Goal: Transaction & Acquisition: Purchase product/service

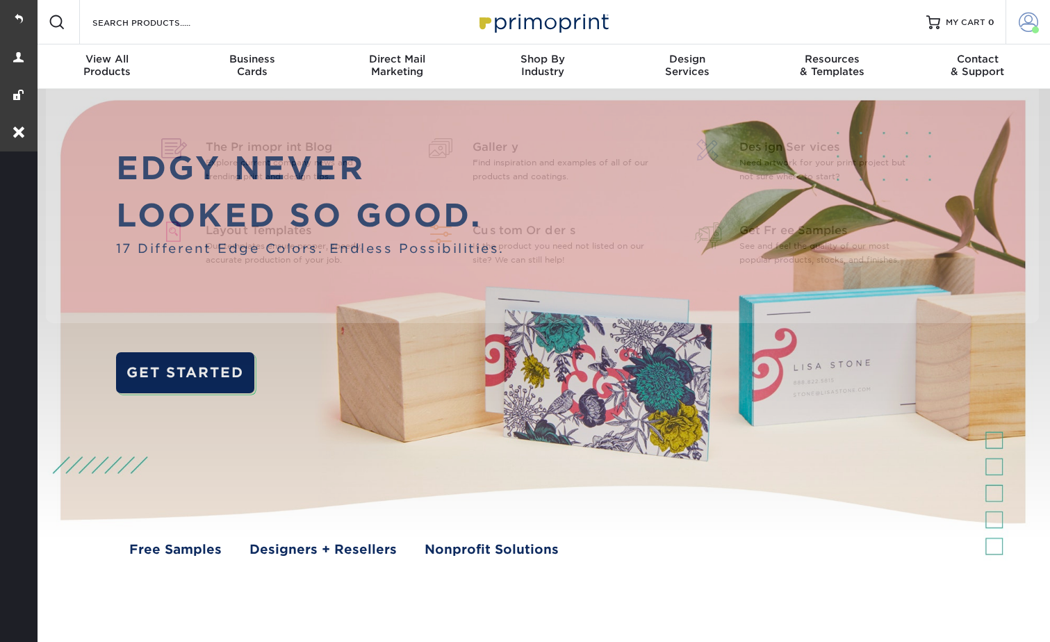
click at [1023, 15] on span at bounding box center [1028, 22] width 19 height 19
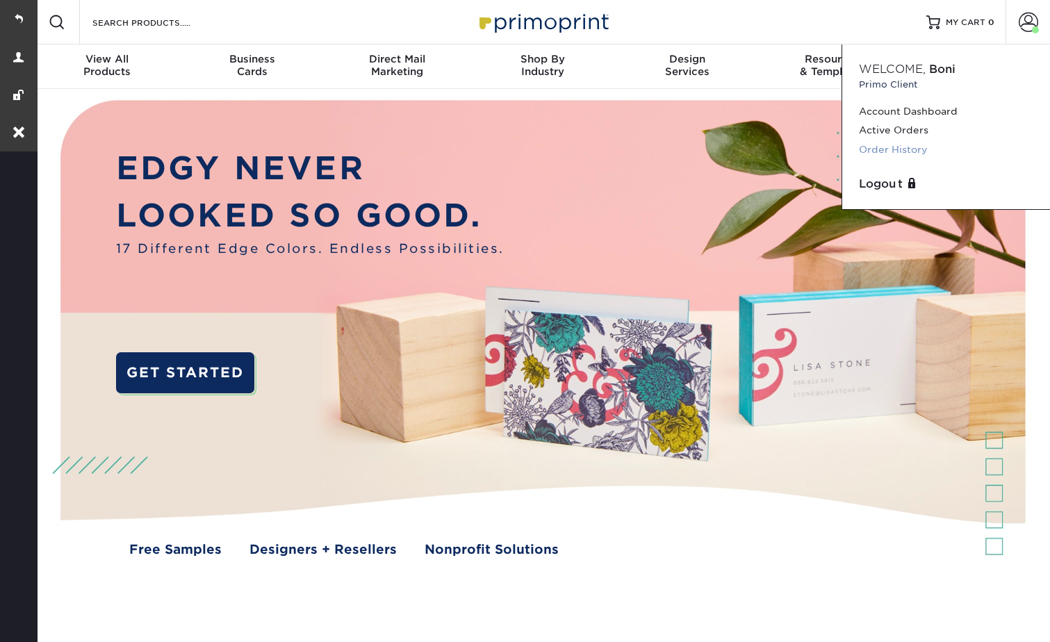
click at [889, 142] on link "Order History" at bounding box center [946, 149] width 174 height 19
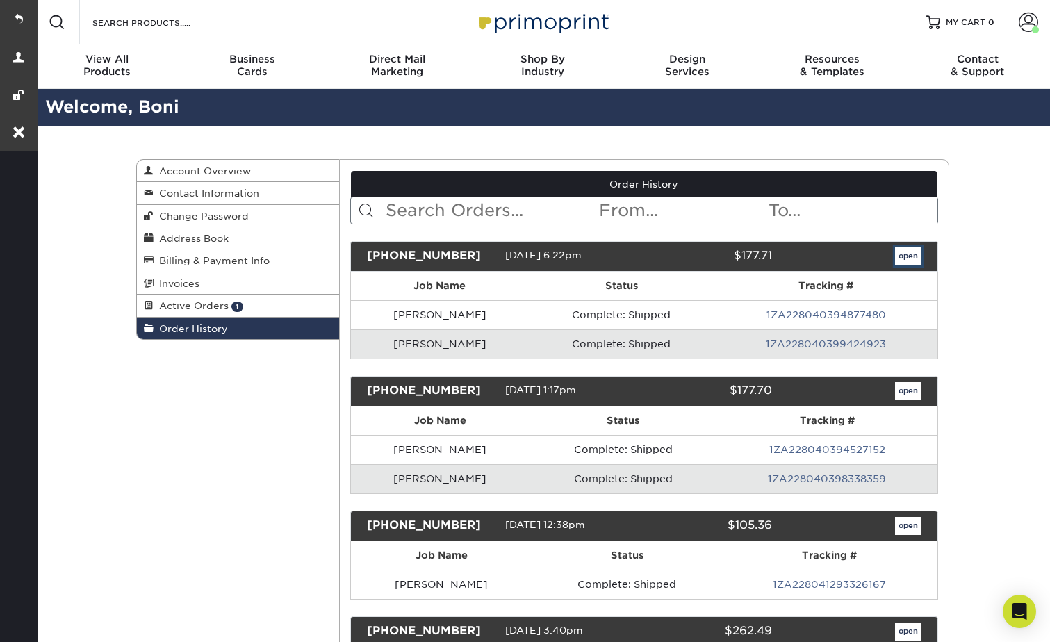
click at [910, 264] on link "open" at bounding box center [908, 256] width 26 height 18
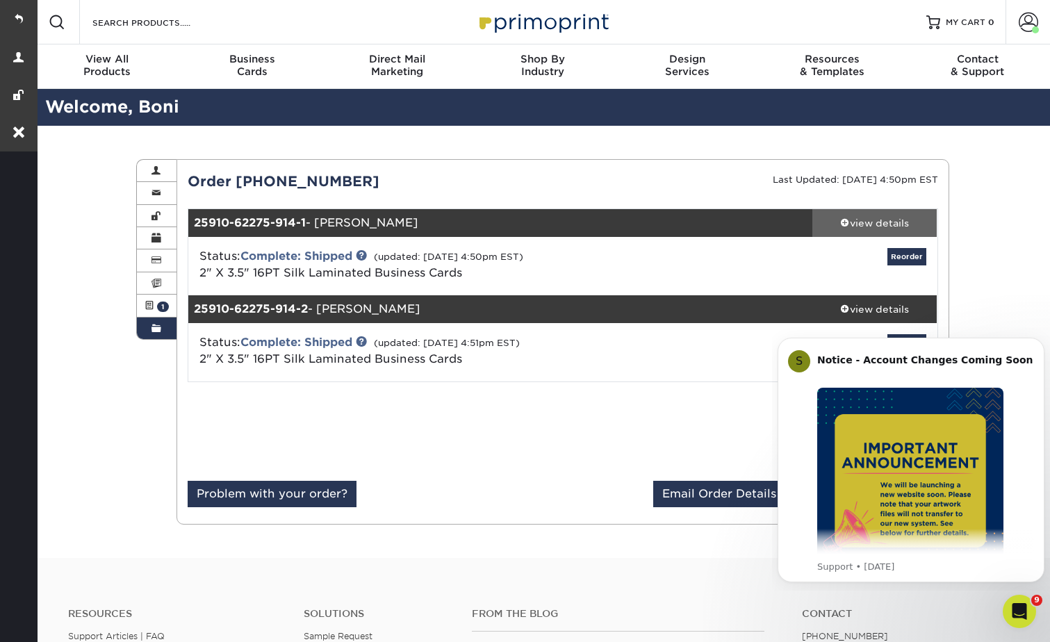
click at [853, 217] on div "view details" at bounding box center [874, 223] width 125 height 14
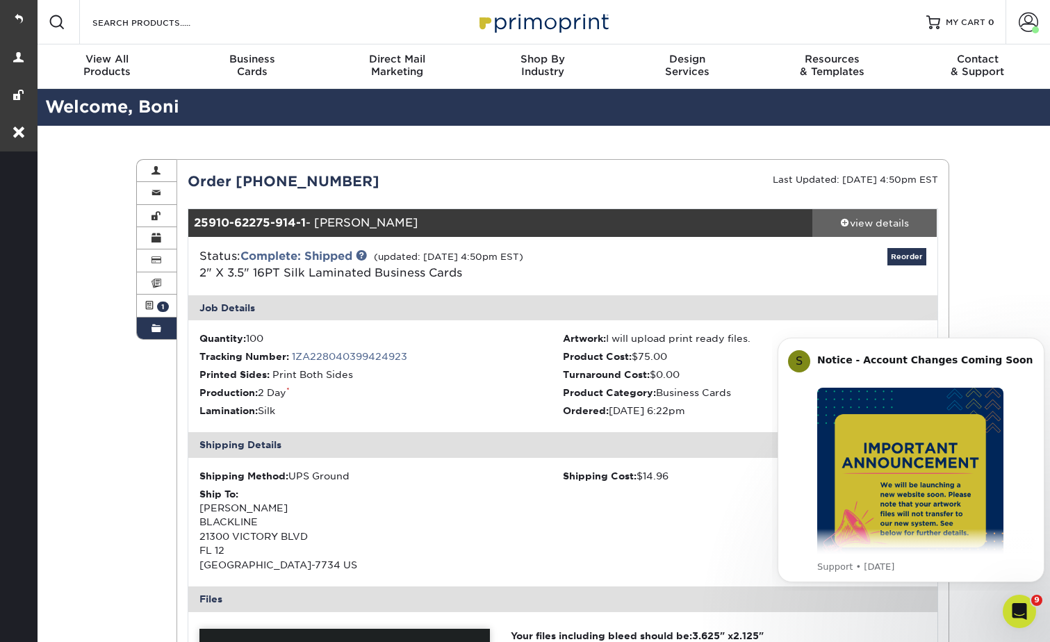
click at [853, 217] on div "view details" at bounding box center [874, 223] width 125 height 14
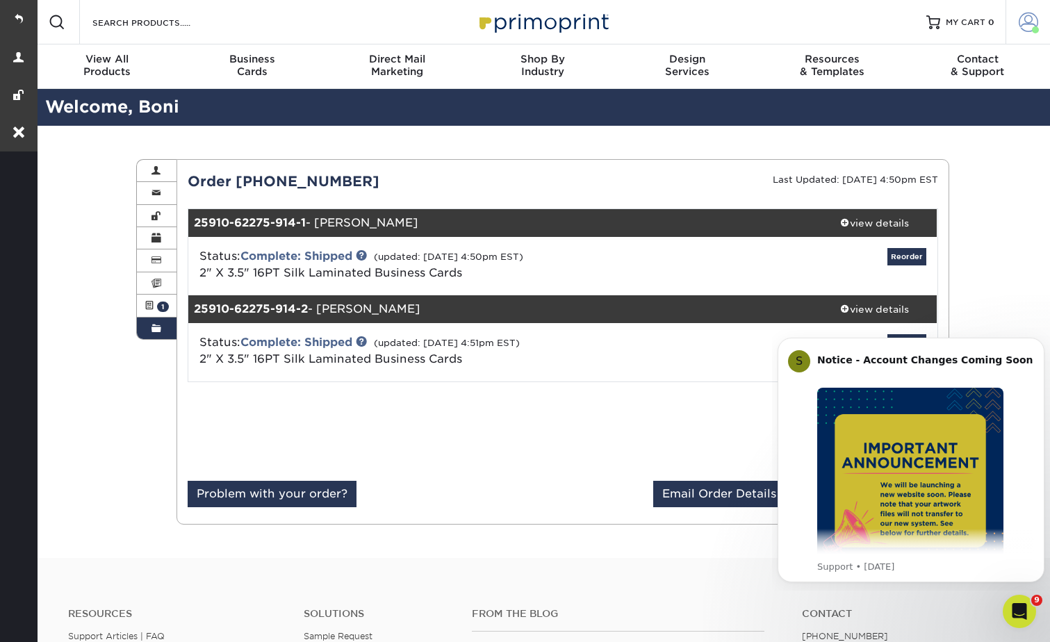
click at [1030, 17] on span at bounding box center [1028, 22] width 19 height 19
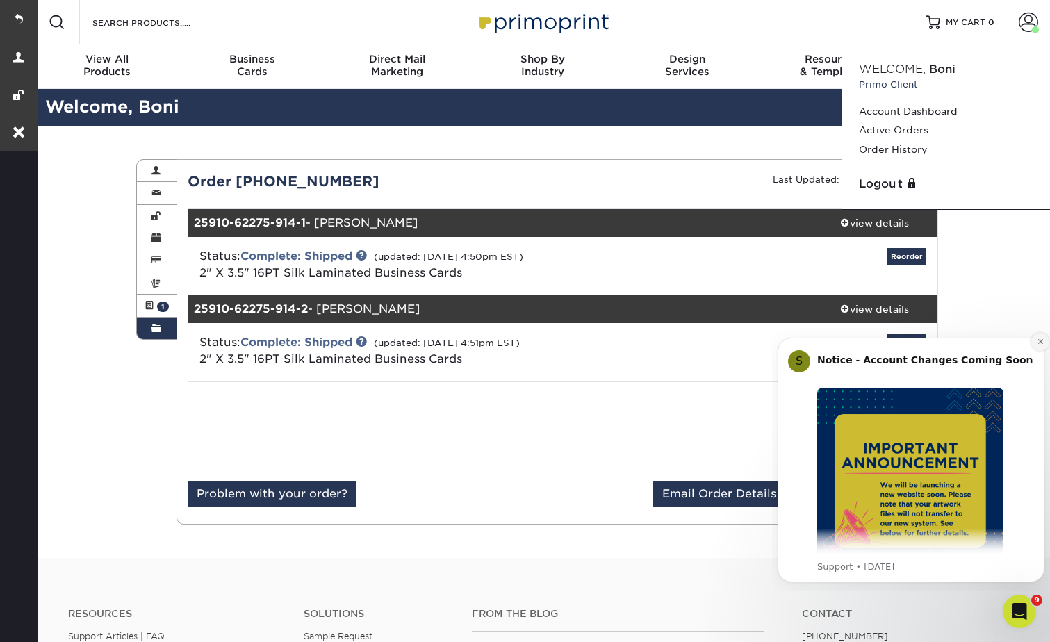
click at [1037, 338] on icon "Dismiss notification" at bounding box center [1041, 342] width 8 height 8
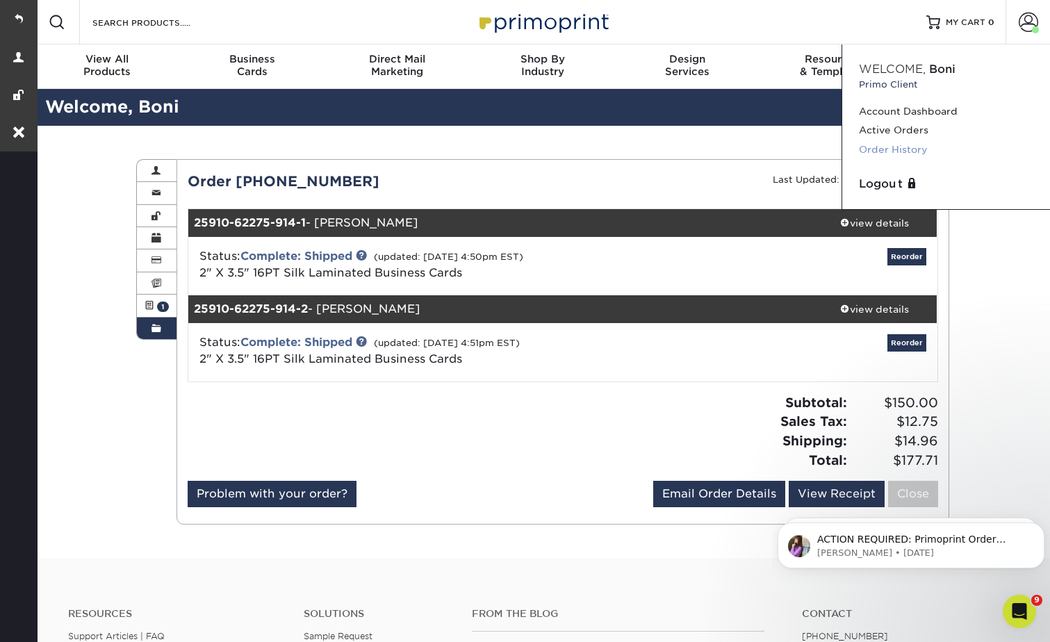
click at [900, 149] on link "Order History" at bounding box center [946, 149] width 174 height 19
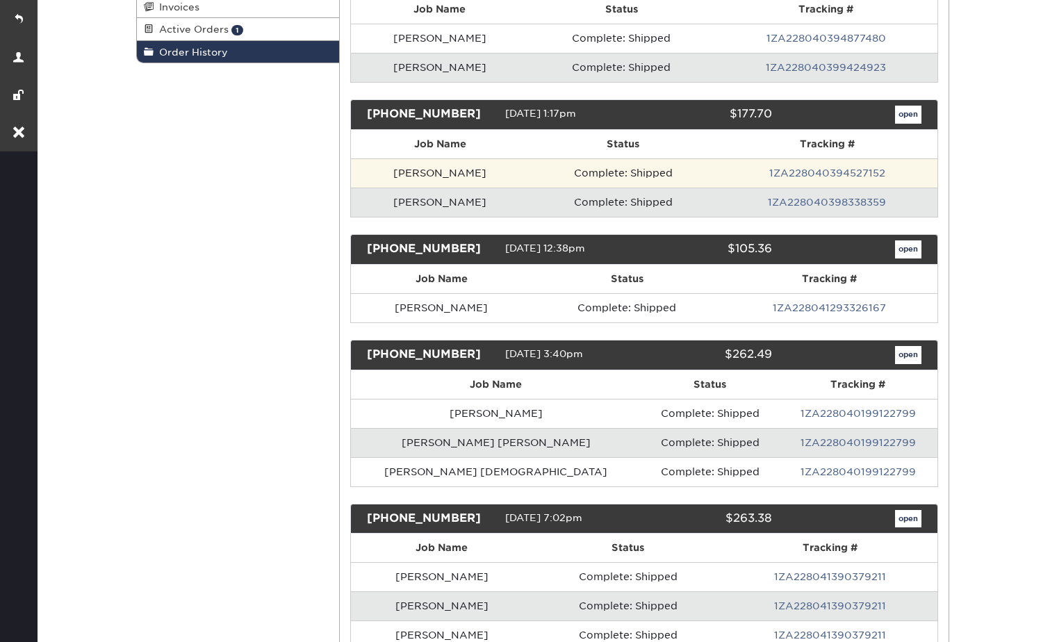
scroll to position [278, 0]
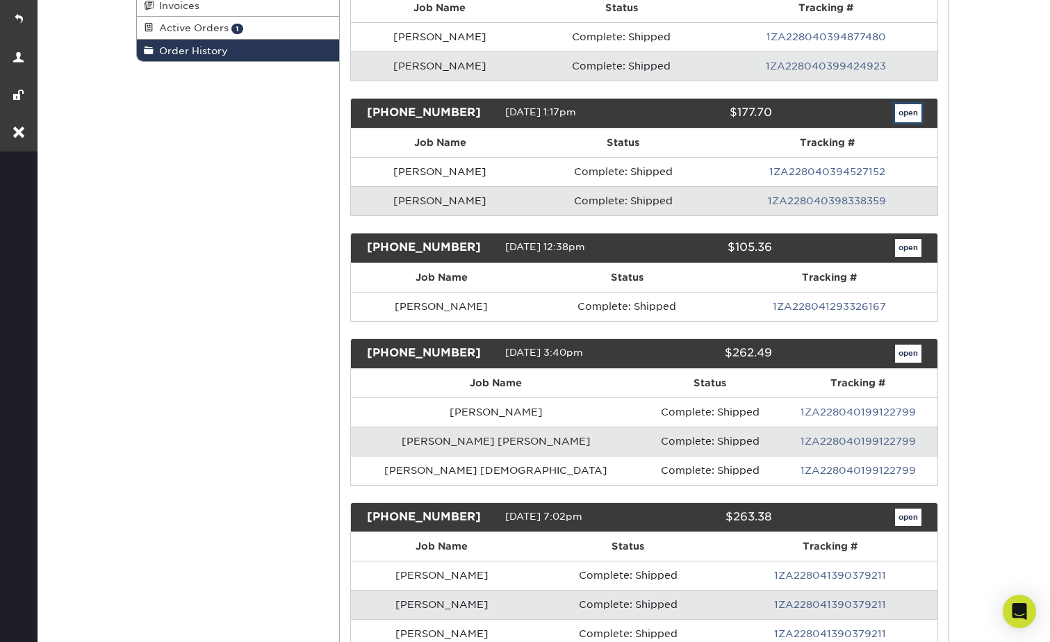
click at [895, 120] on link "open" at bounding box center [908, 113] width 26 height 18
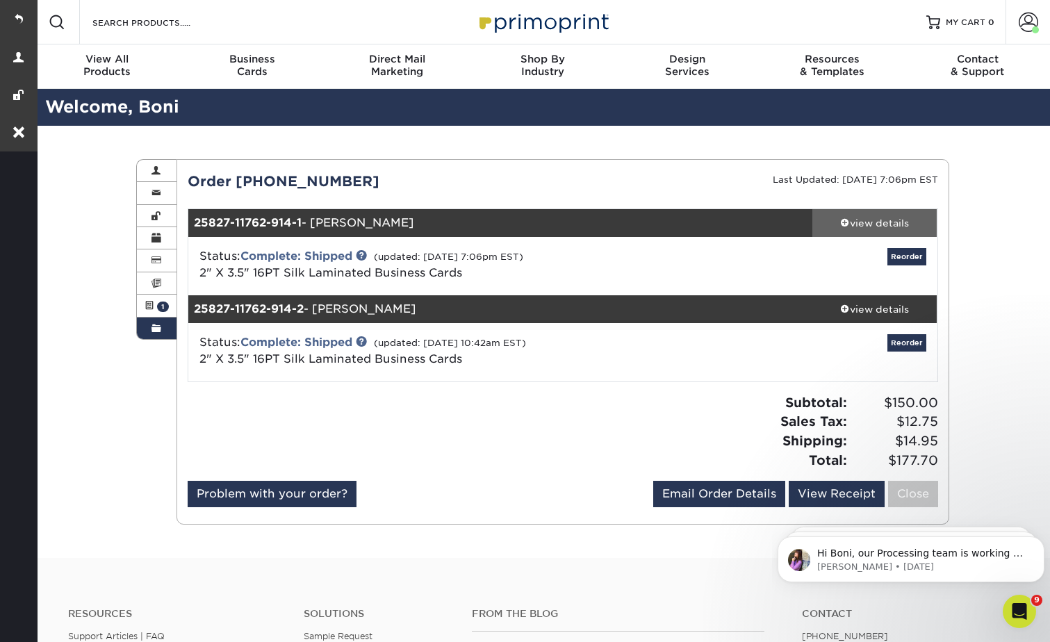
scroll to position [0, 0]
click at [854, 224] on div "view details" at bounding box center [874, 223] width 125 height 14
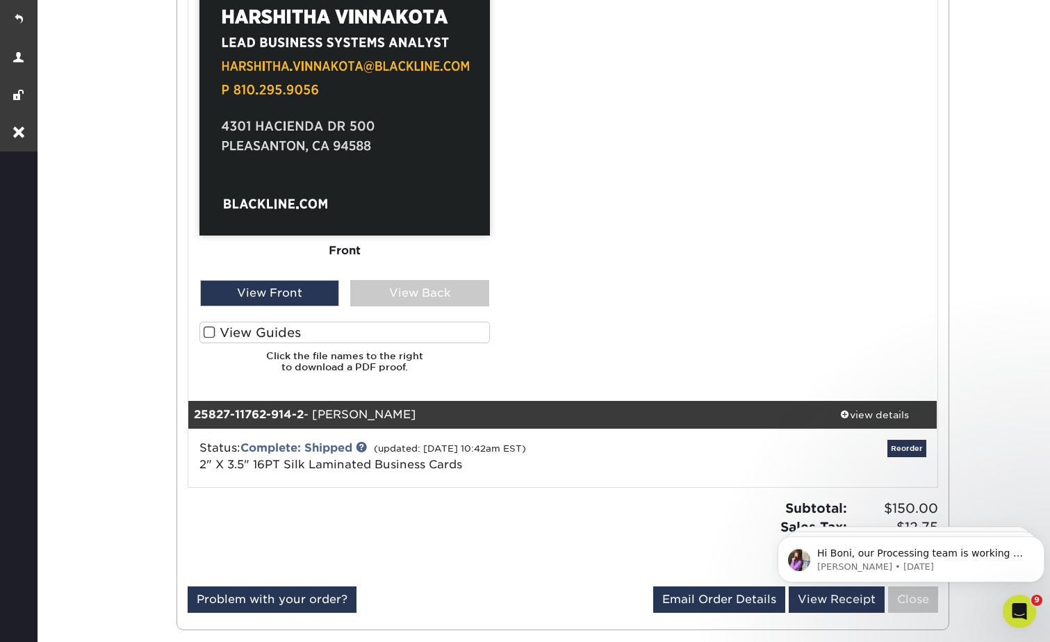
scroll to position [1042, 0]
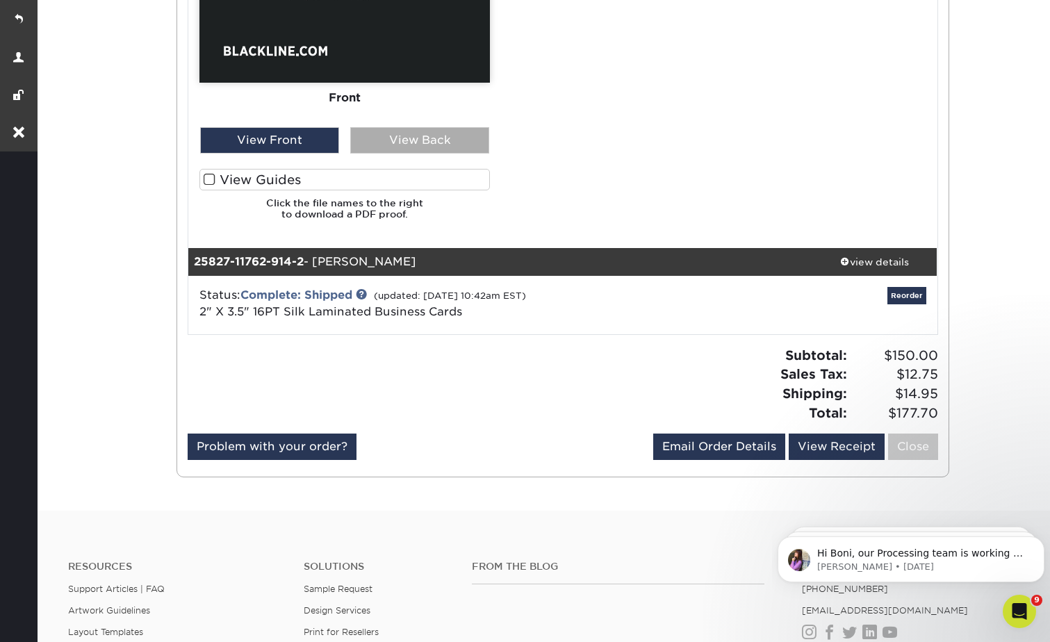
click at [413, 136] on div "View Back" at bounding box center [419, 140] width 139 height 26
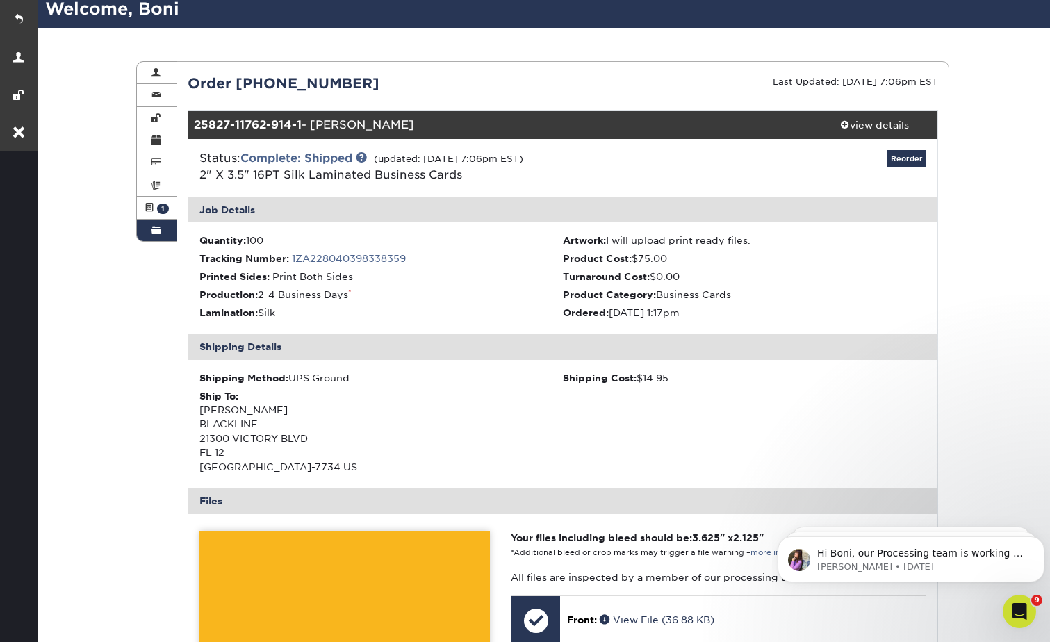
scroll to position [69, 0]
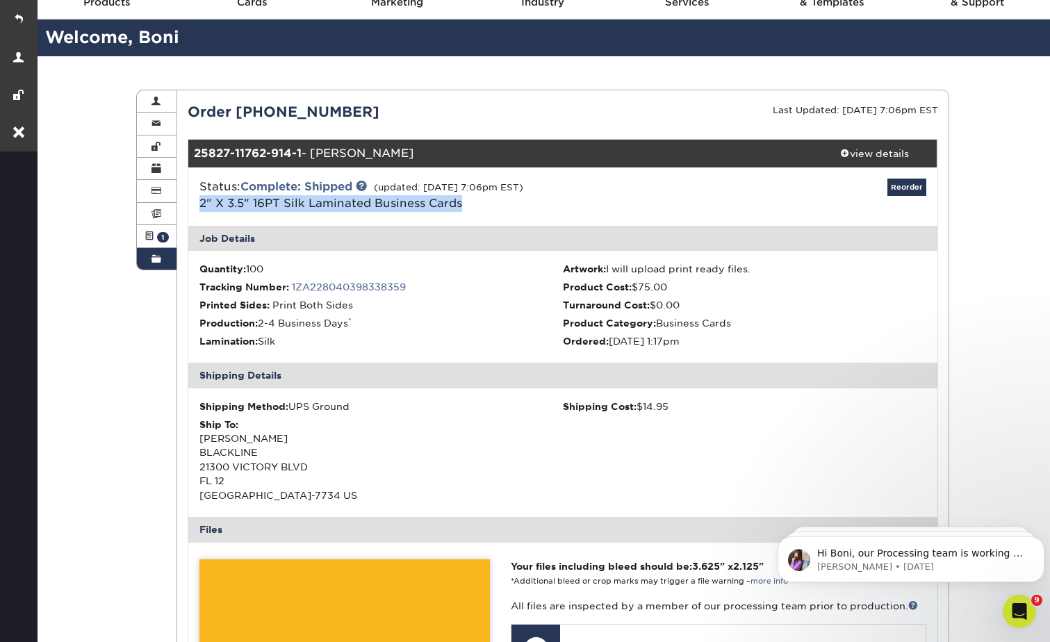
drag, startPoint x: 502, startPoint y: 197, endPoint x: 190, endPoint y: 199, distance: 311.3
click at [190, 199] on div "Status: Complete: Shipped (updated: 09/02/2025 7:06pm EST) 2" X 3.5" 16PT Silk …" at bounding box center [438, 195] width 498 height 33
copy link "2" X 3.5" 16PT Silk Laminated Business Cards"
drag, startPoint x: 400, startPoint y: 490, endPoint x: 201, endPoint y: 439, distance: 205.8
click at [201, 439] on div "Ship To: Boni Trupiano BLACKLINE 21300 VICTORY BLVD FL 12 WOODLAND HILLS, CA 91…" at bounding box center [380, 460] width 363 height 85
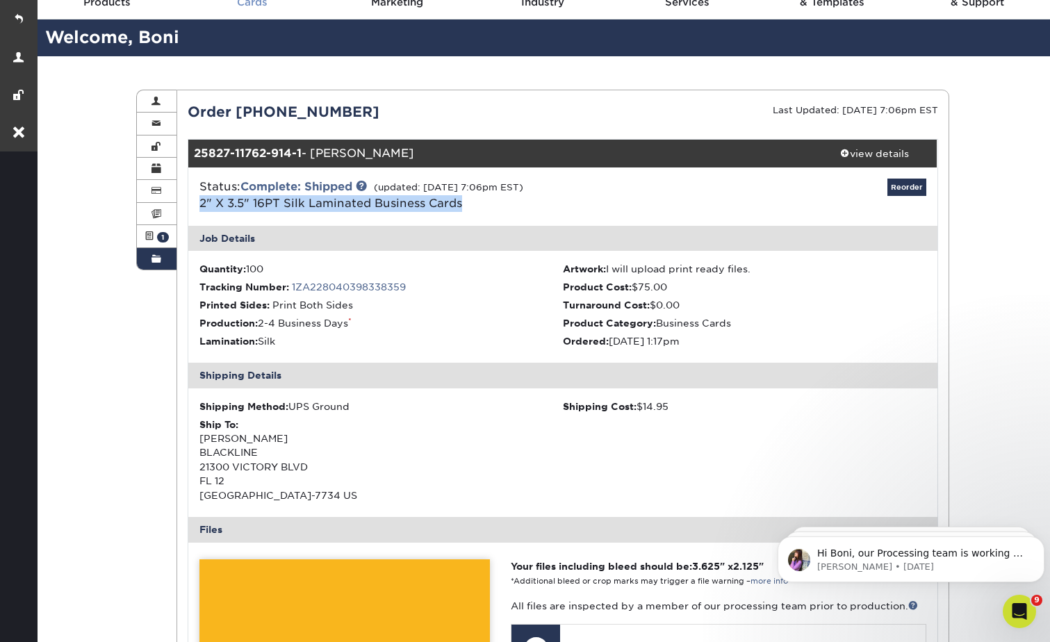
copy div "Boni Trupiano BLACKLINE 21300 VICTORY BLVD FL 12 WOODLAND HILLS, CA 91367-7734 …"
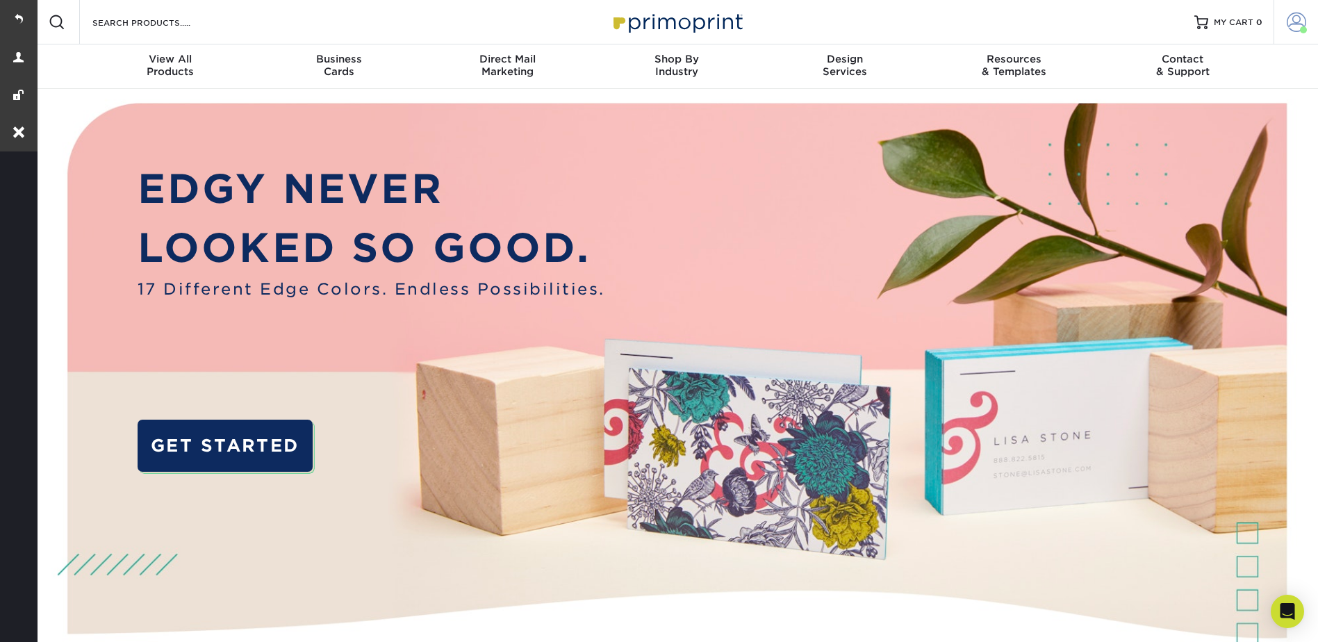
click at [1285, 16] on link "Account" at bounding box center [1296, 22] width 44 height 44
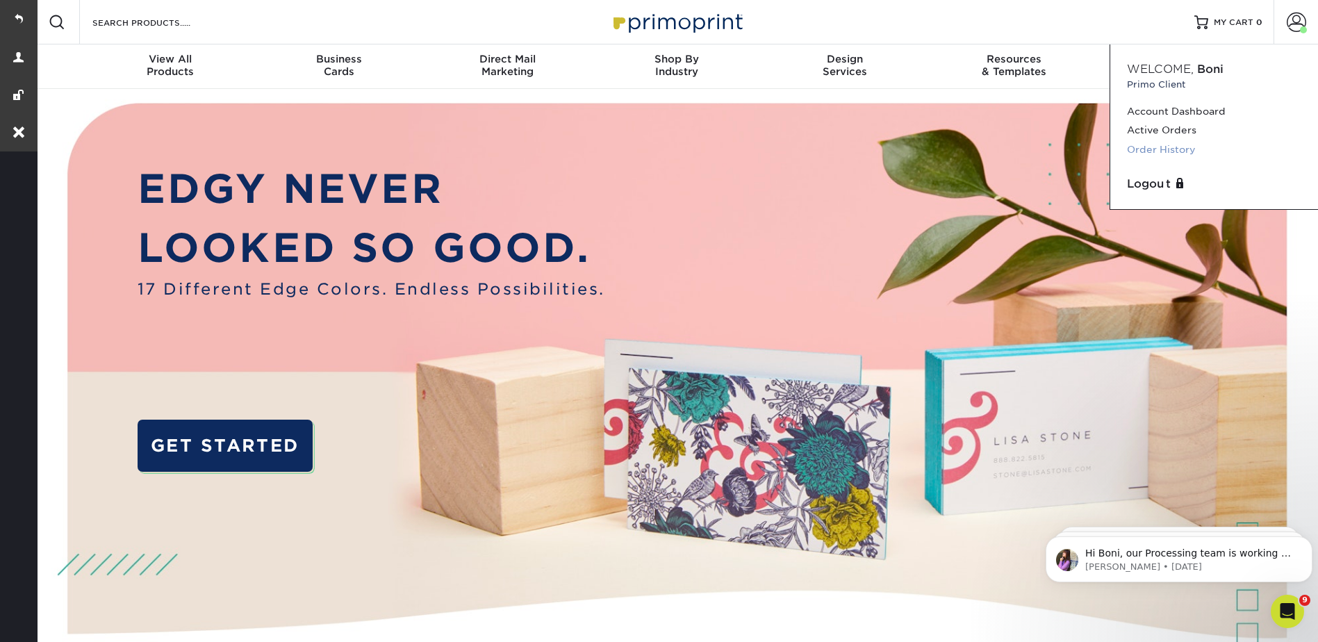
click at [1162, 145] on link "Order History" at bounding box center [1214, 149] width 174 height 19
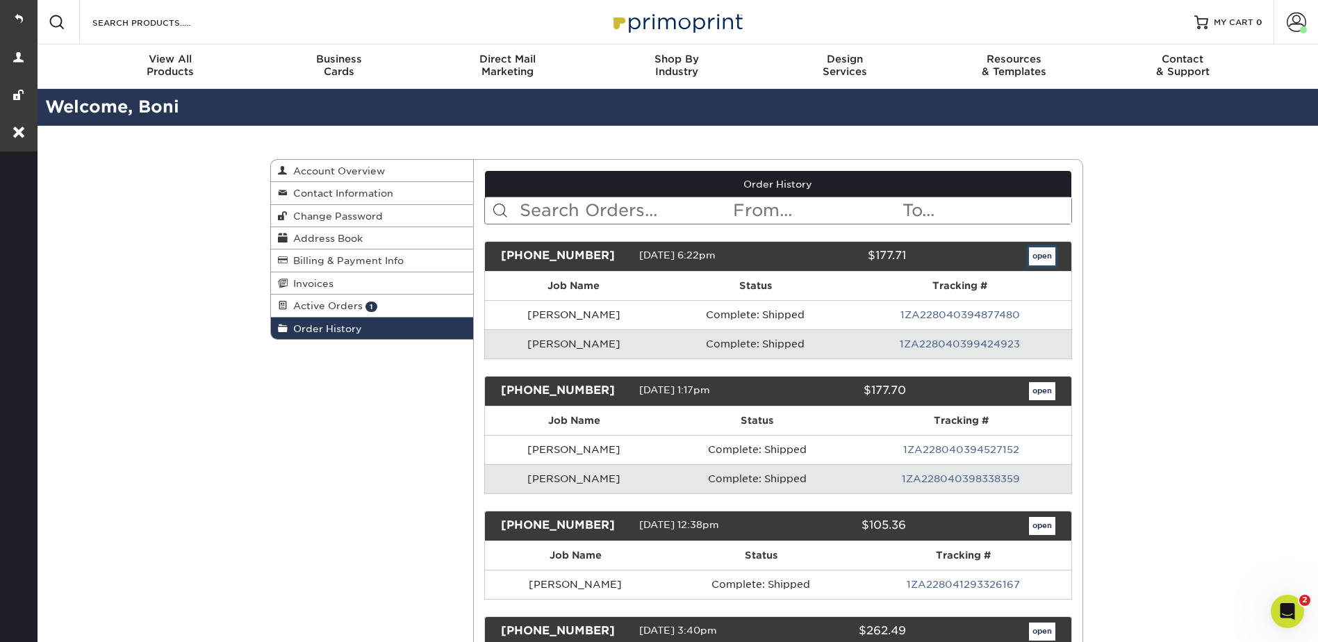
click at [1039, 259] on link "open" at bounding box center [1042, 256] width 26 height 18
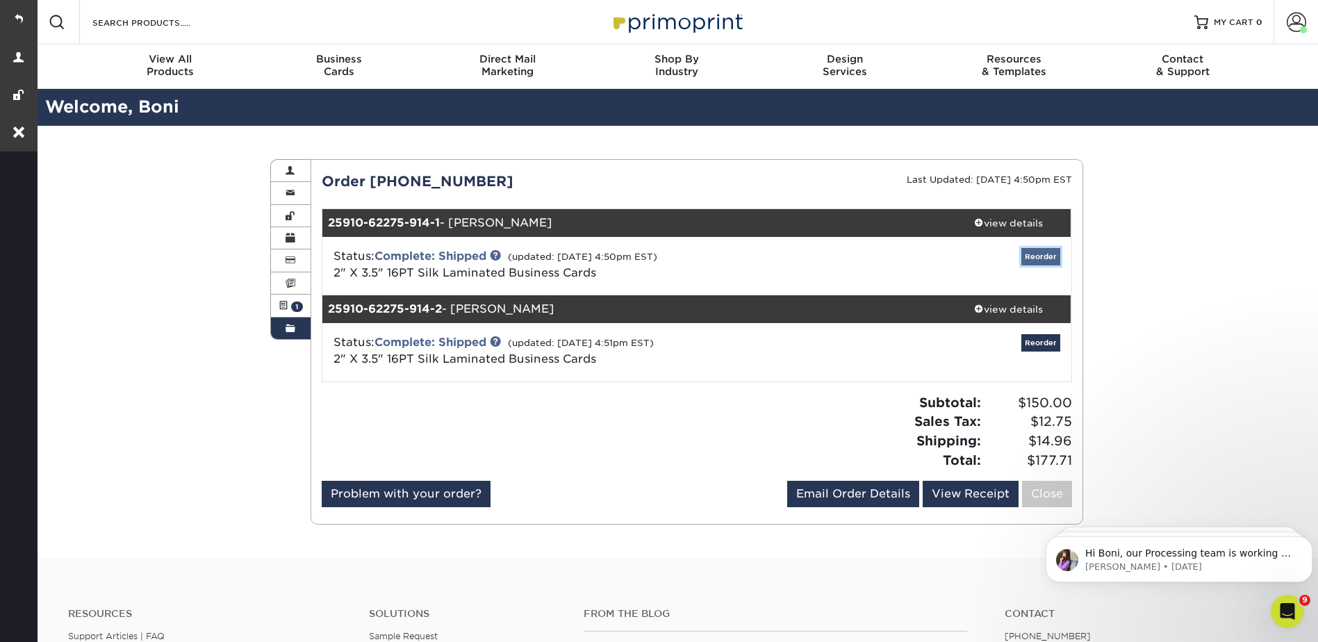
click at [1034, 251] on link "Reorder" at bounding box center [1040, 256] width 39 height 17
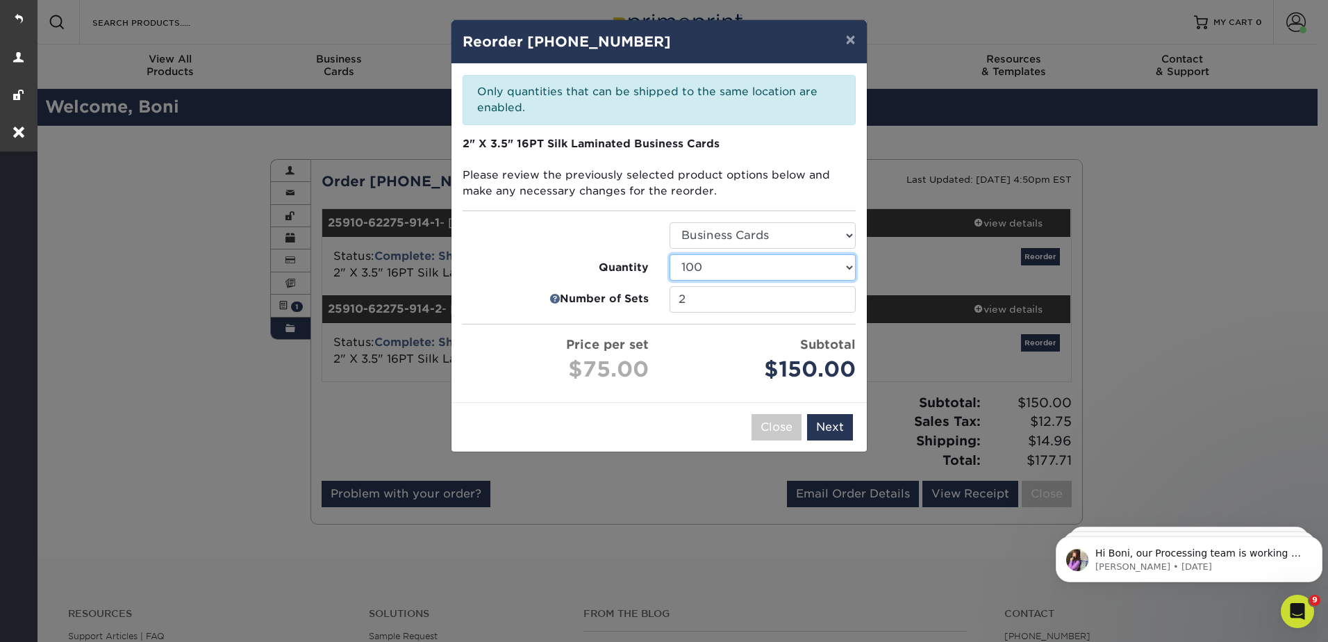
drag, startPoint x: 718, startPoint y: 256, endPoint x: 727, endPoint y: 261, distance: 9.7
click at [719, 258] on select "25 50 75 100 250 500 1000 2500" at bounding box center [763, 267] width 186 height 26
select select "6237a36b-b046-4ef6-8fed-6cb9c22a5ece"
click at [670, 254] on select "25 50 75 100 250 500 1000 2500" at bounding box center [763, 267] width 186 height 26
click at [843, 298] on input "2" at bounding box center [763, 299] width 186 height 26
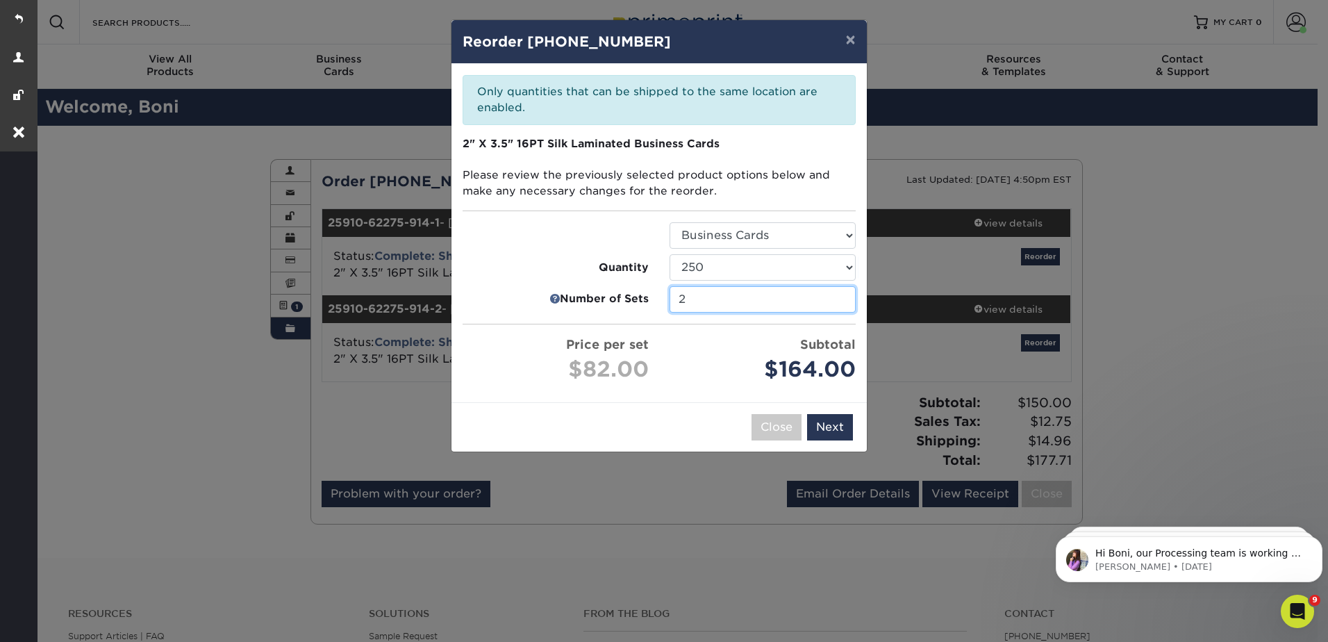
click at [845, 296] on input "2" at bounding box center [763, 299] width 186 height 26
type input "1"
click at [842, 300] on input "1" at bounding box center [763, 299] width 186 height 26
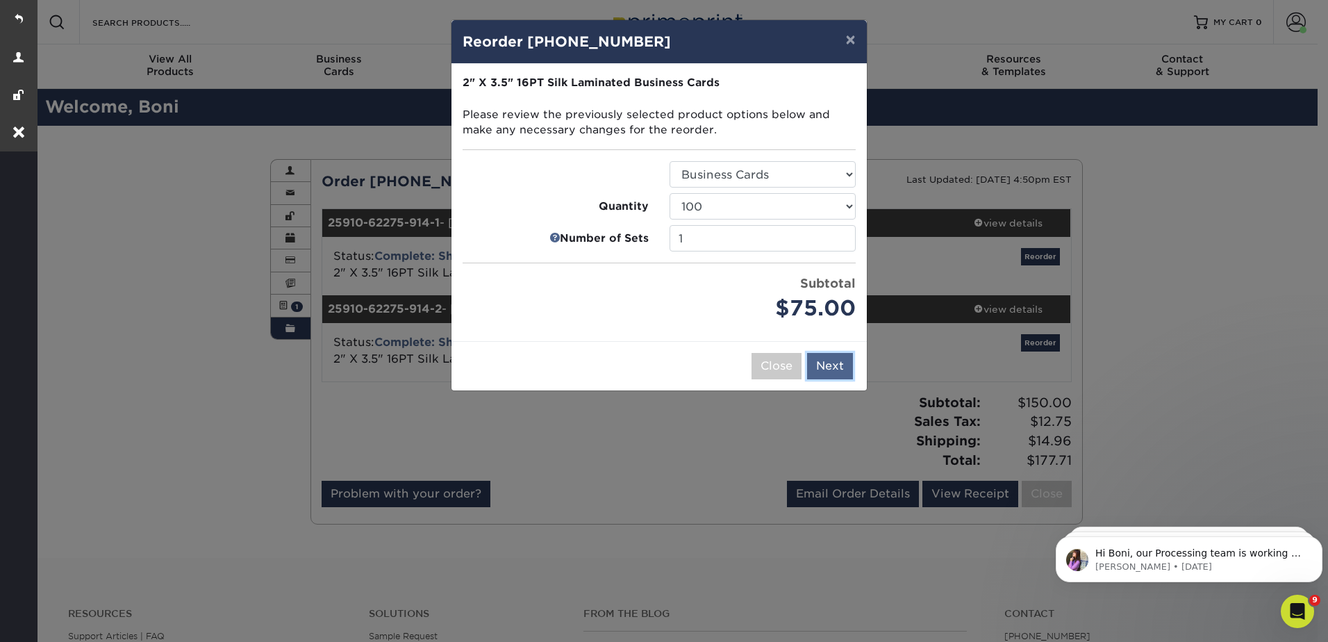
click at [832, 370] on button "Next" at bounding box center [830, 366] width 46 height 26
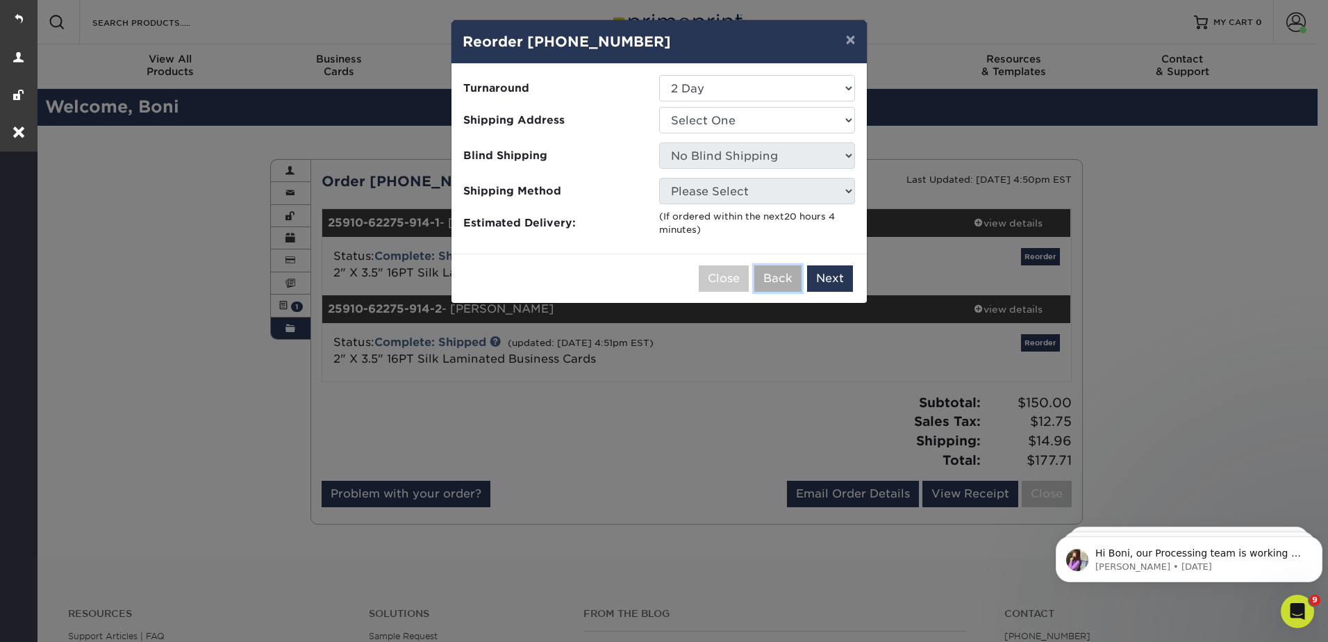
click at [771, 277] on button "Back" at bounding box center [778, 278] width 47 height 26
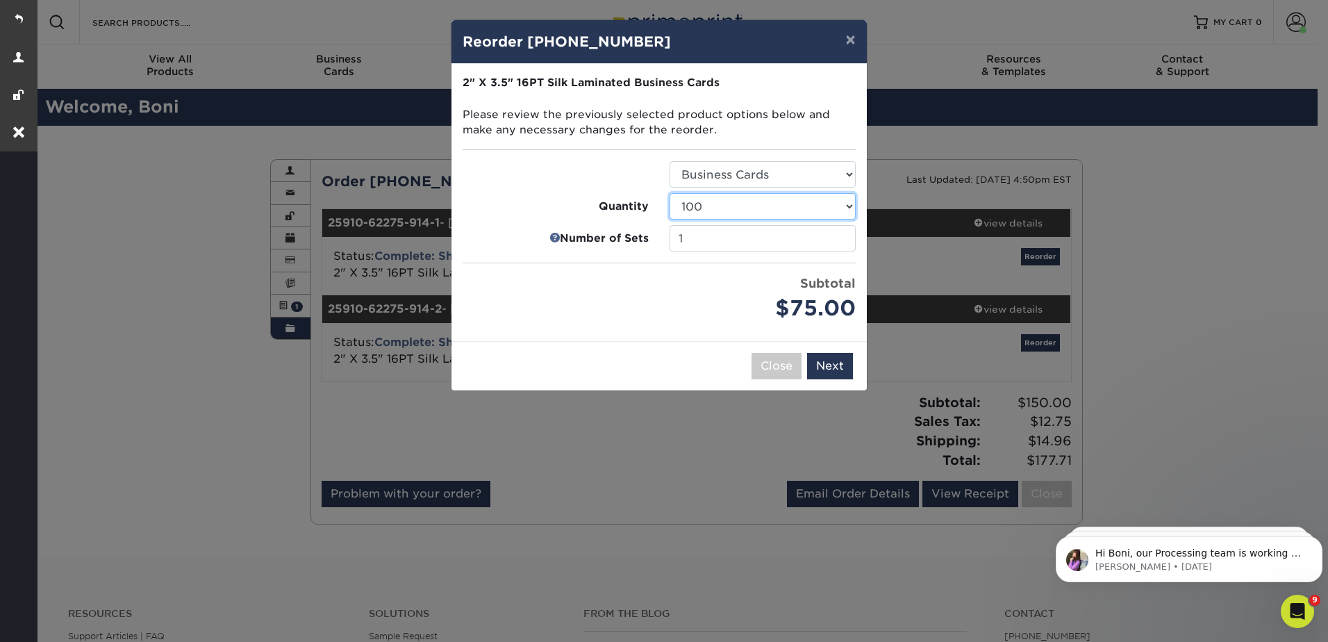
drag, startPoint x: 749, startPoint y: 206, endPoint x: 751, endPoint y: 216, distance: 9.9
click at [749, 206] on select "25 50 75 100 250 500 1000 2500 5000 10000" at bounding box center [763, 206] width 186 height 26
select select "6237a36b-b046-4ef6-8fed-6cb9c22a5ece"
click at [670, 193] on select "25 50 75 100 250 500 1000 2500 5000 10000" at bounding box center [763, 206] width 186 height 26
click at [834, 356] on button "Next" at bounding box center [830, 366] width 46 height 26
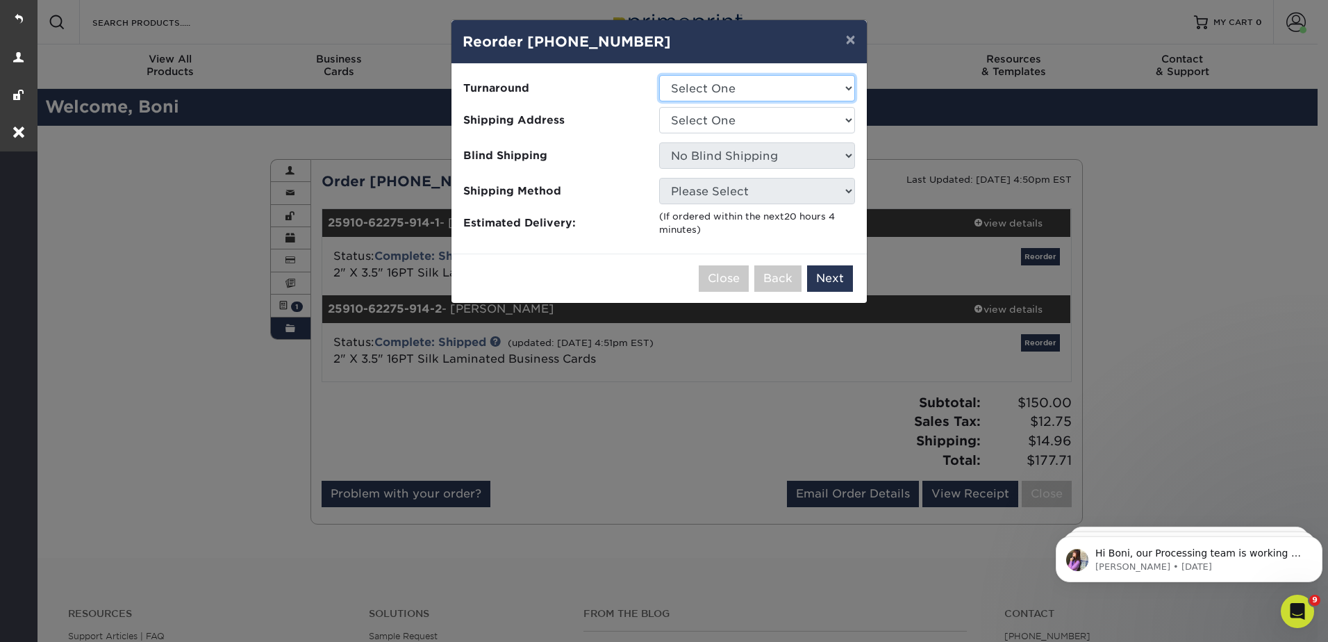
click at [732, 99] on select "Select One 2-4 Business Days 2 Day Next Business Day" at bounding box center [757, 88] width 196 height 26
select select "75495d5f-2f89-49bb-a186-824331e501c3"
click at [659, 75] on select "Select One 2-4 Business Days 2 Day Next Business Day" at bounding box center [757, 88] width 196 height 26
click at [707, 111] on select "Select One Adam Rowe Ankit Kora Anne Cox Atlanta Office" at bounding box center [757, 120] width 196 height 26
select select "14797"
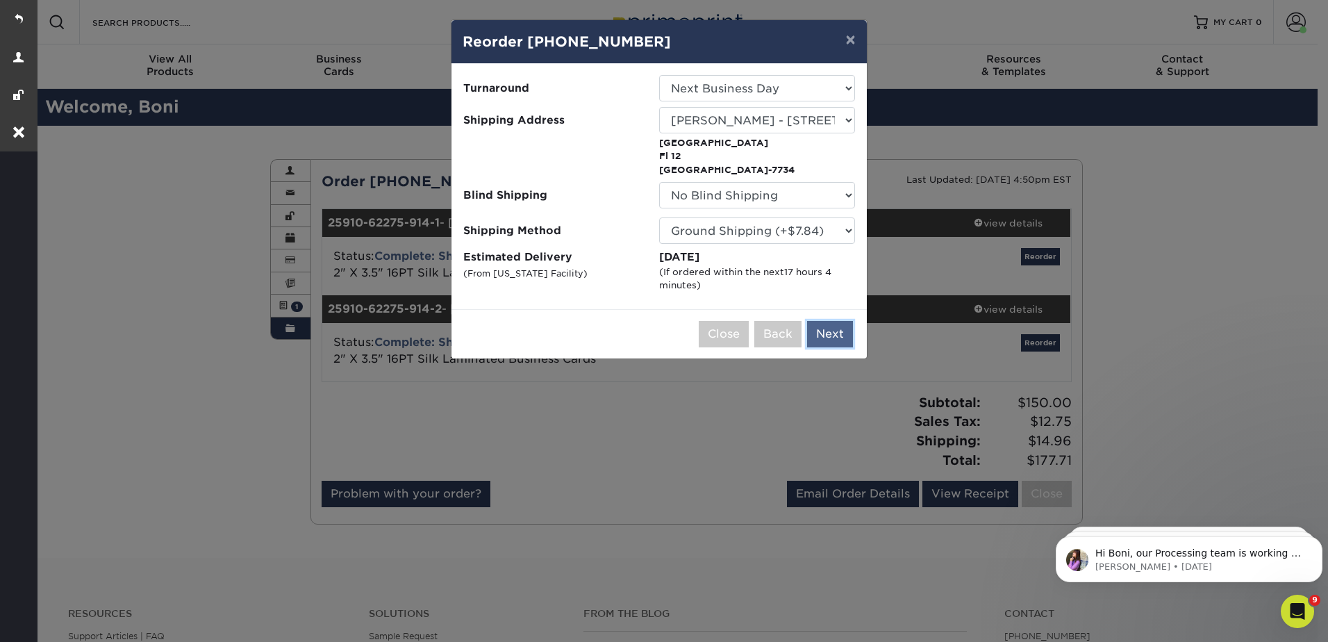
click at [832, 337] on button "Next" at bounding box center [830, 334] width 46 height 26
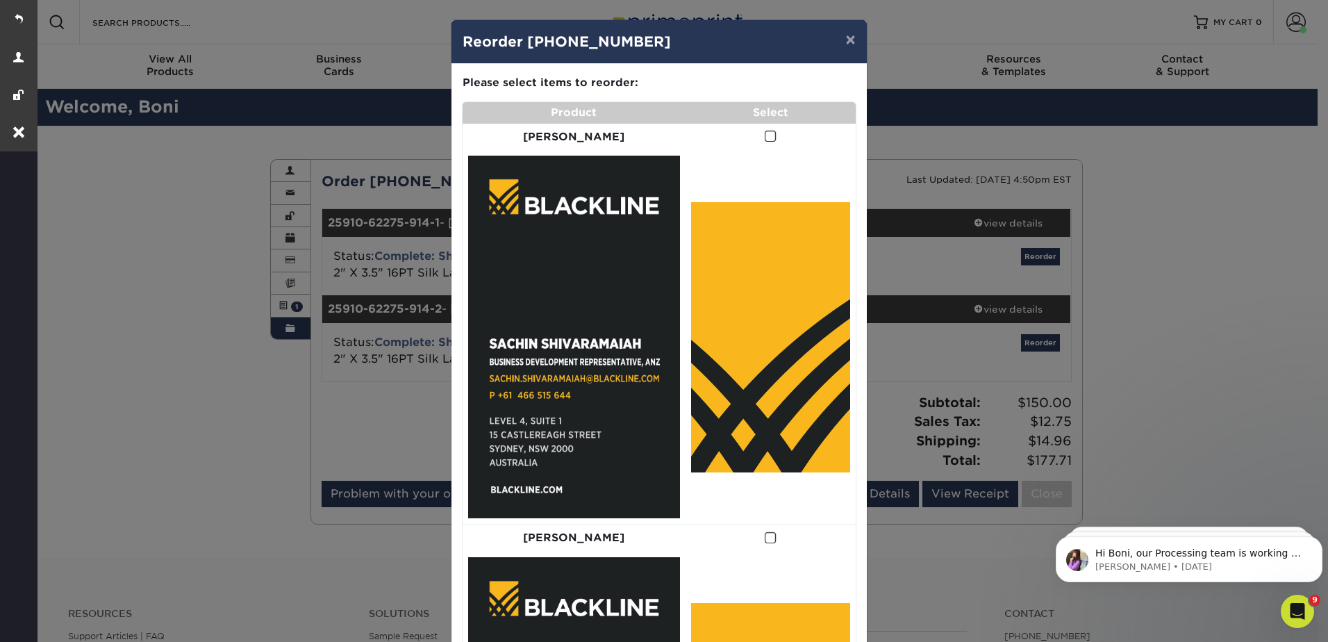
click at [765, 136] on span at bounding box center [771, 136] width 12 height 13
click at [0, 0] on input "checkbox" at bounding box center [0, 0] width 0 height 0
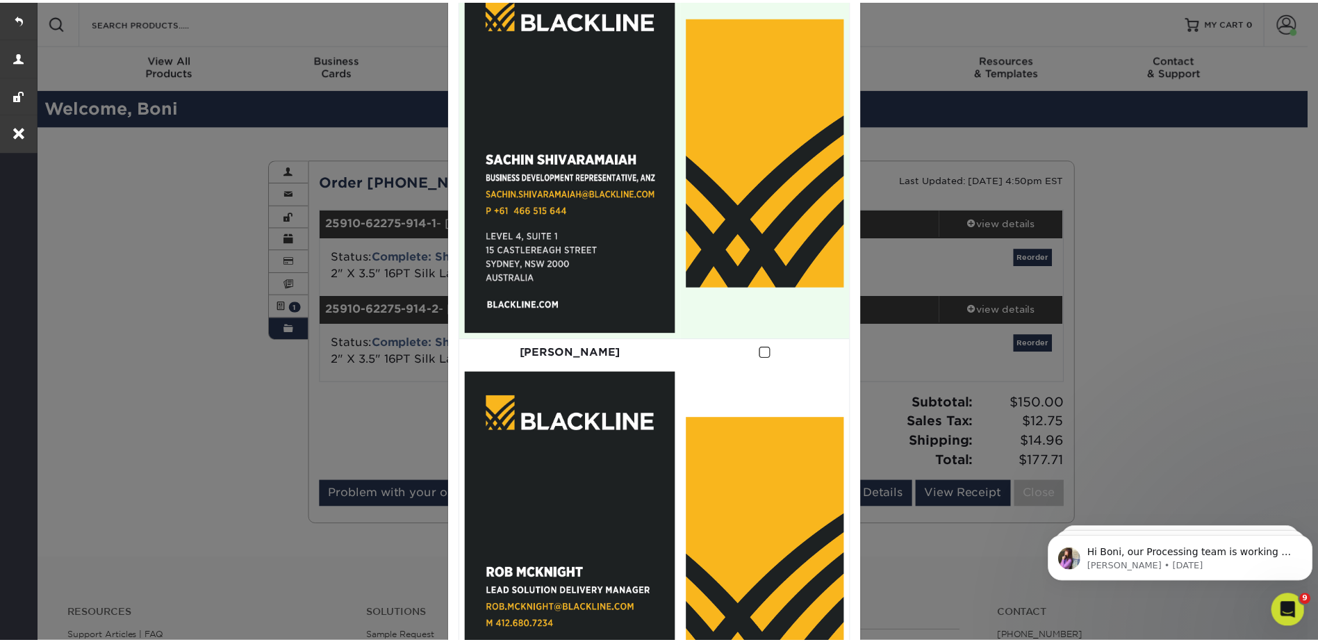
scroll to position [329, 0]
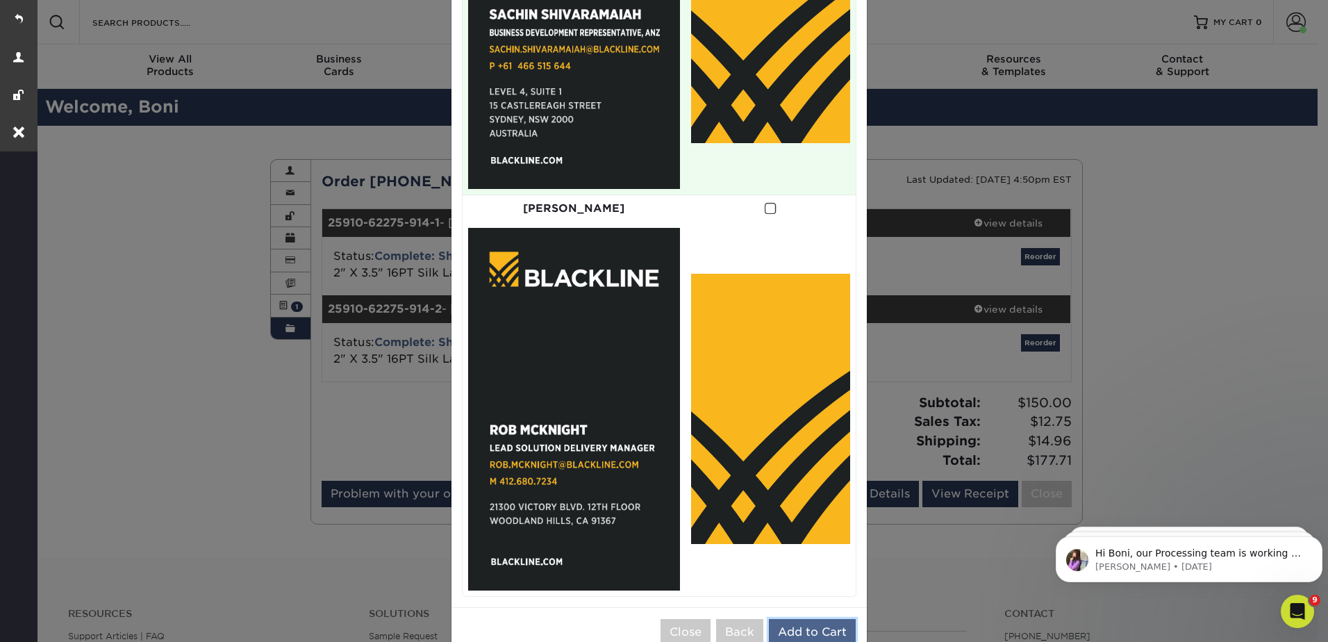
click at [797, 619] on button "Add to Cart" at bounding box center [812, 632] width 87 height 26
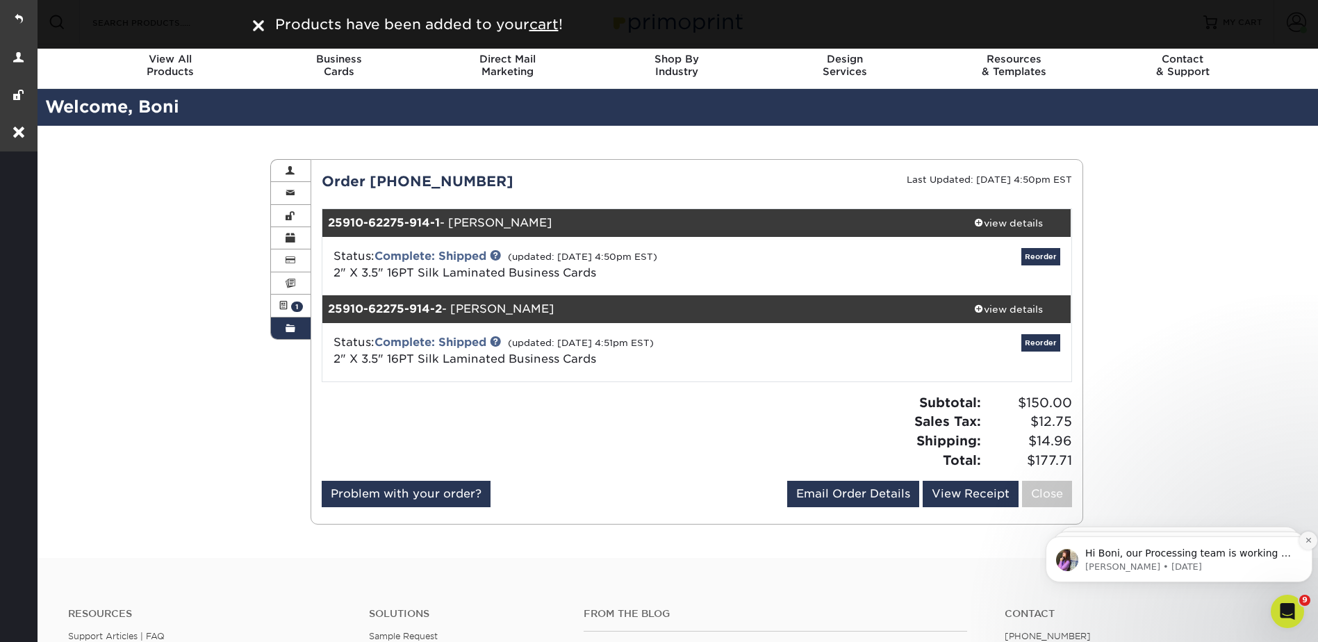
click at [1309, 538] on icon "Dismiss notification" at bounding box center [1309, 540] width 8 height 8
click at [1191, 256] on div "Order History Account Overview Contact Information Change Password Address Book…" at bounding box center [676, 342] width 1283 height 432
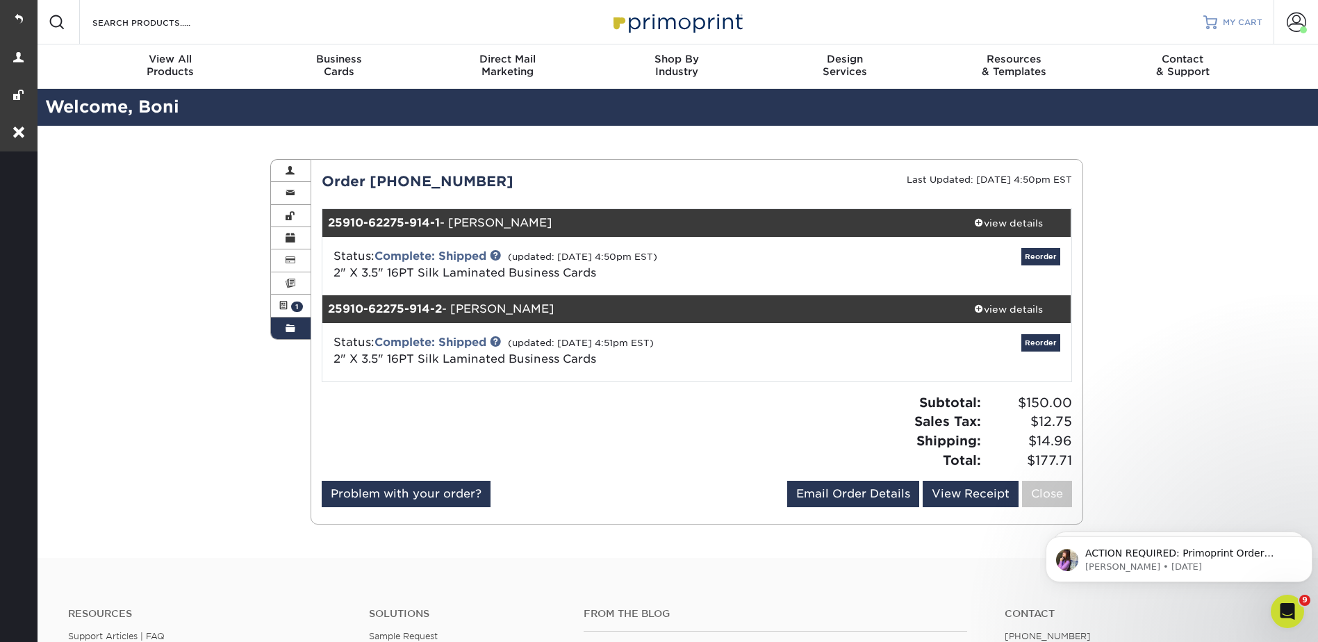
click at [1216, 8] on link "MY CART" at bounding box center [1232, 22] width 59 height 44
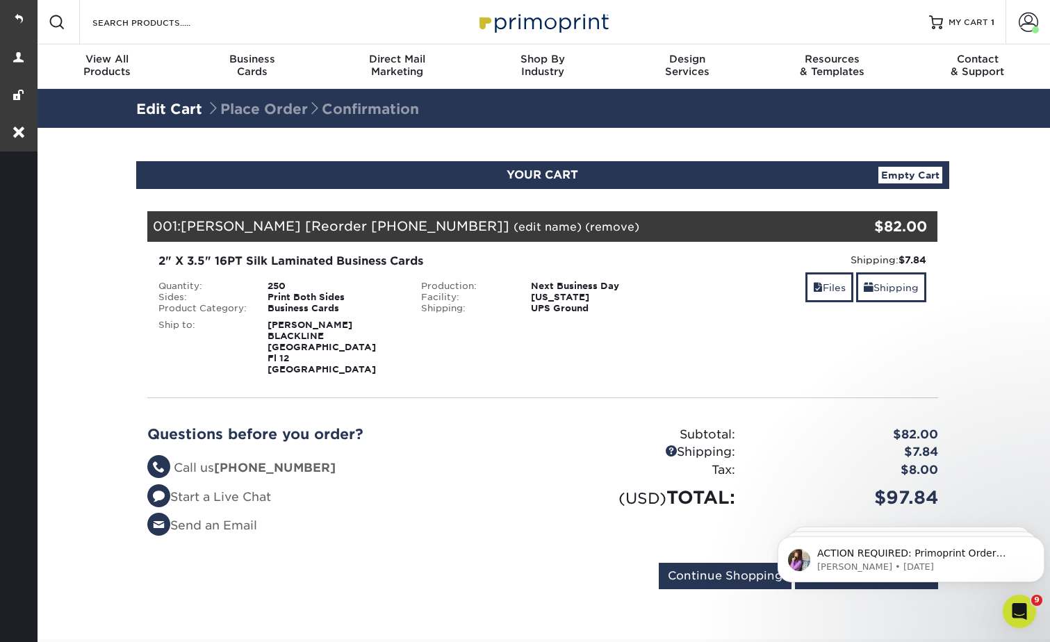
click at [545, 225] on link "(edit name)" at bounding box center [547, 226] width 68 height 13
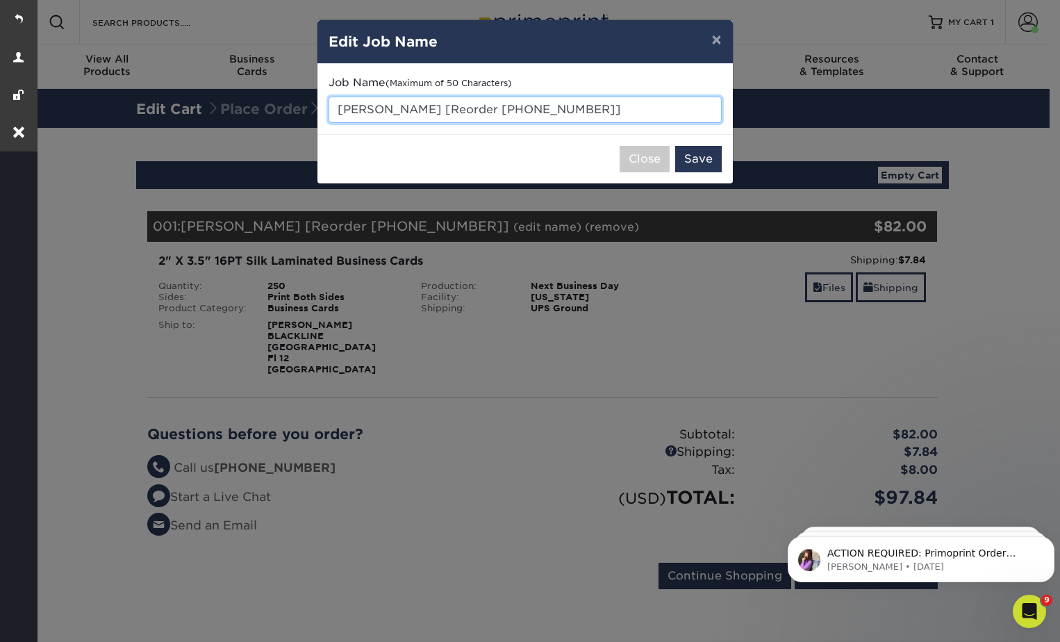
drag, startPoint x: 338, startPoint y: 108, endPoint x: 645, endPoint y: 99, distance: 307.9
click at [657, 107] on input "[PERSON_NAME] [Reorder [PHONE_NUMBER]]" at bounding box center [525, 110] width 393 height 26
type input "[PERSON_NAME]"
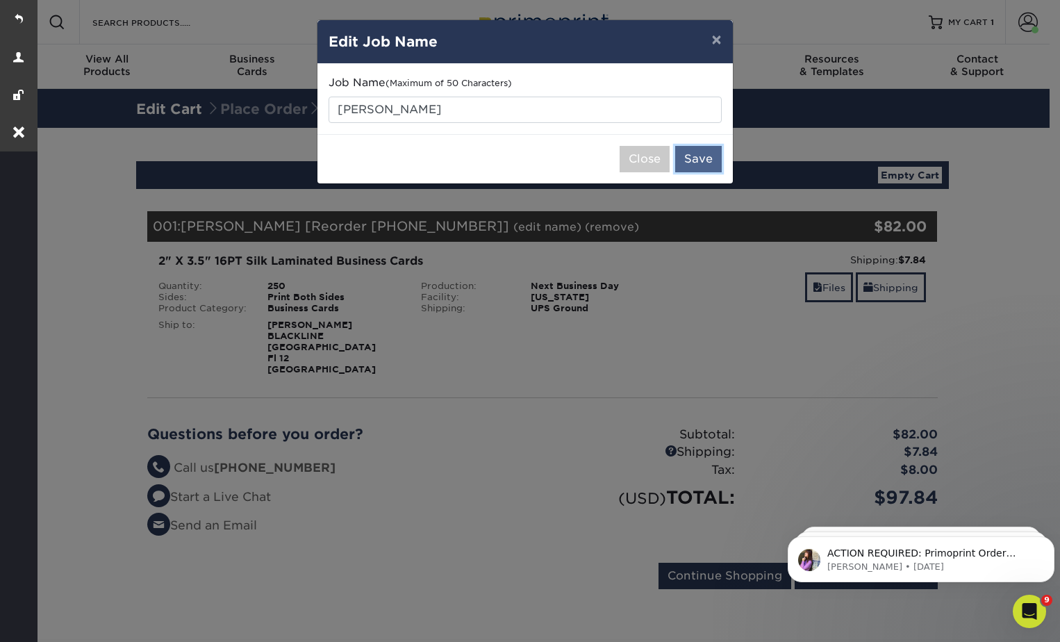
click at [687, 158] on button "Save" at bounding box center [698, 159] width 47 height 26
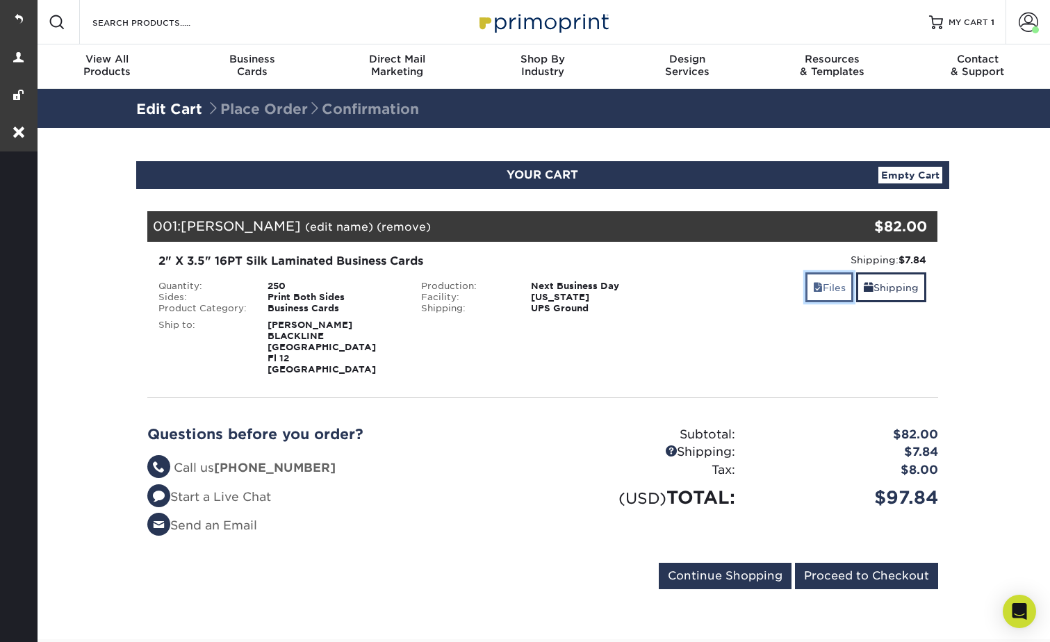
drag, startPoint x: 833, startPoint y: 279, endPoint x: 825, endPoint y: 285, distance: 10.4
click at [833, 279] on link "Files" at bounding box center [829, 287] width 48 height 30
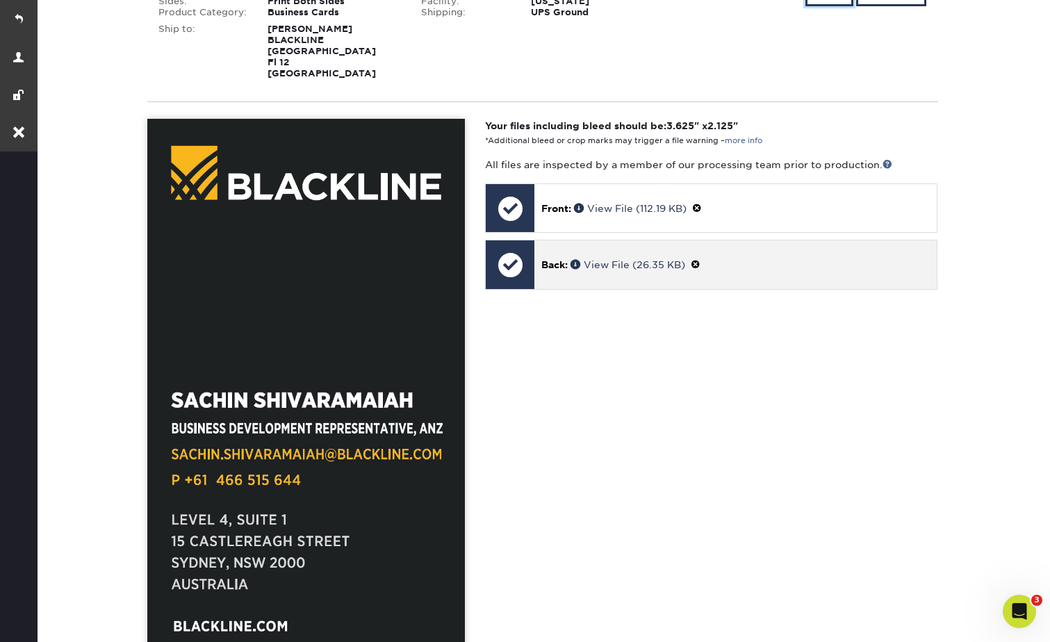
scroll to position [347, 0]
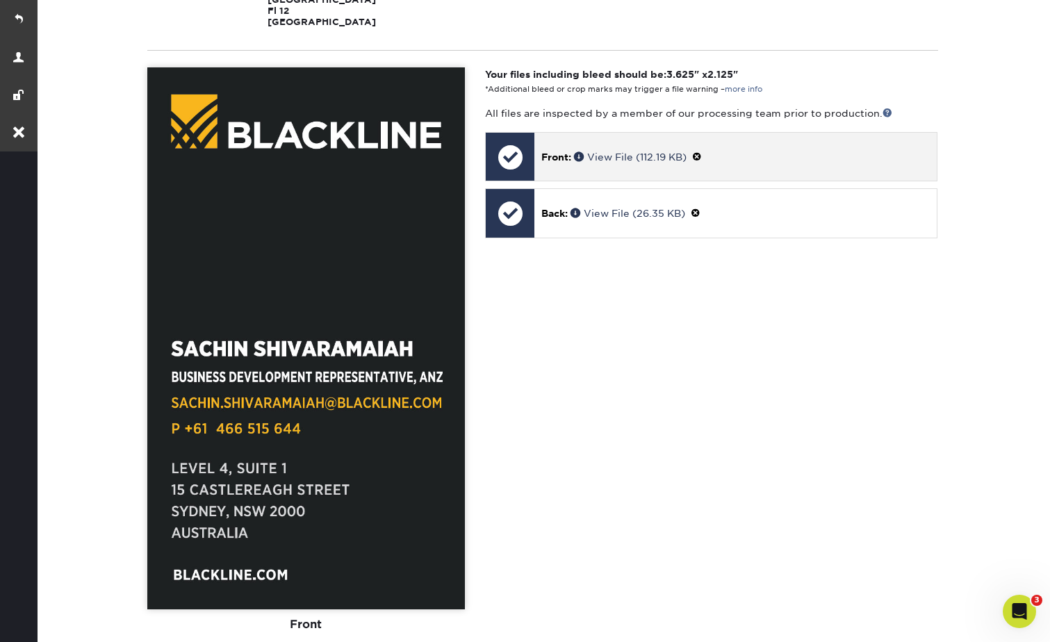
click at [702, 154] on span at bounding box center [697, 156] width 10 height 11
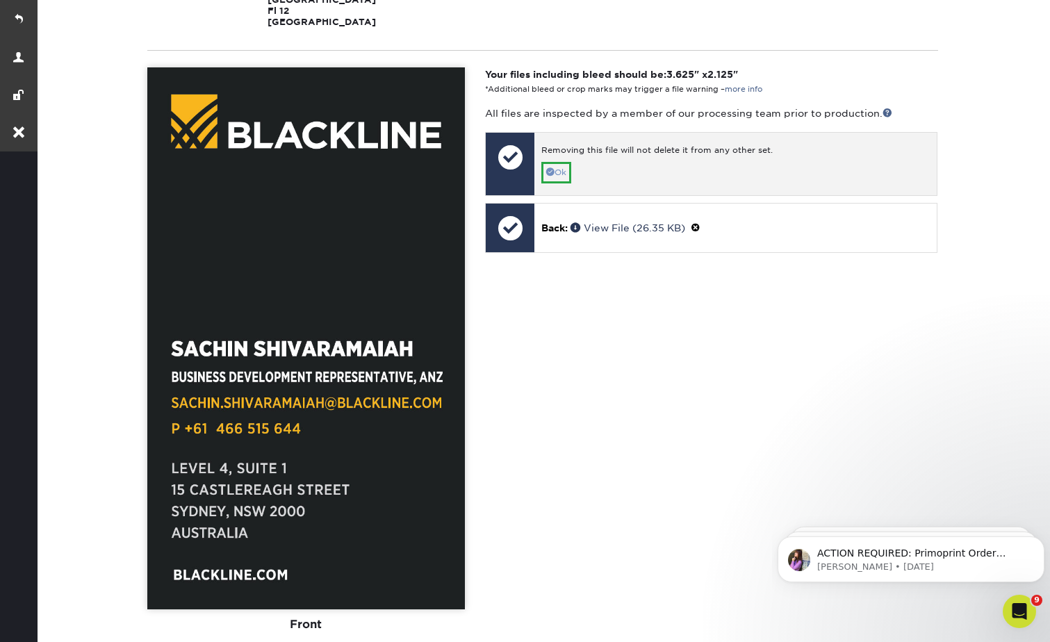
scroll to position [0, 0]
click at [562, 171] on link "Ok" at bounding box center [556, 173] width 30 height 22
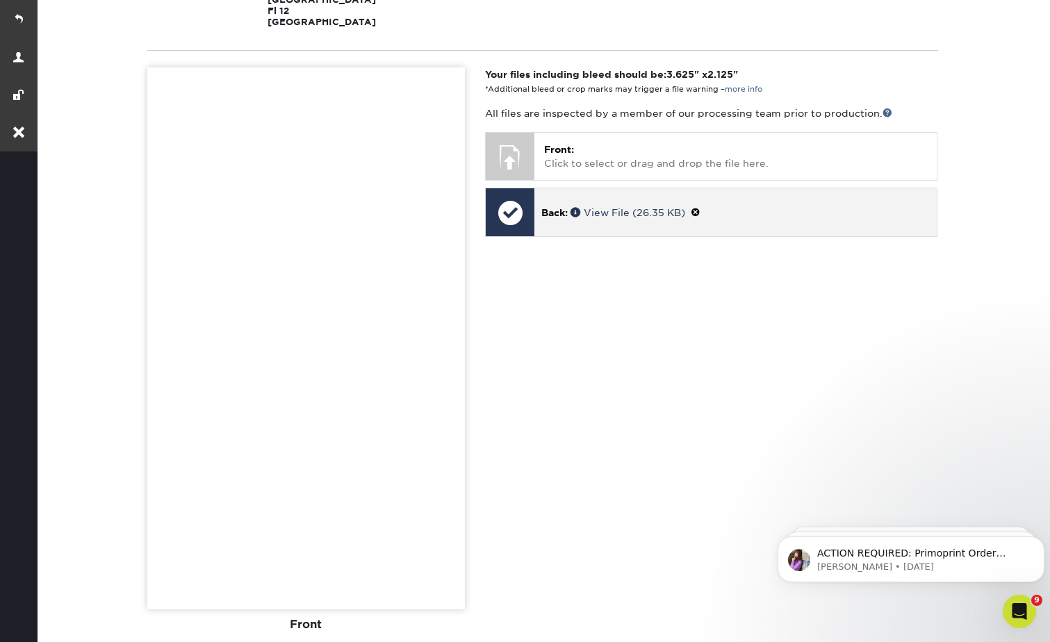
click at [700, 215] on span at bounding box center [696, 212] width 10 height 11
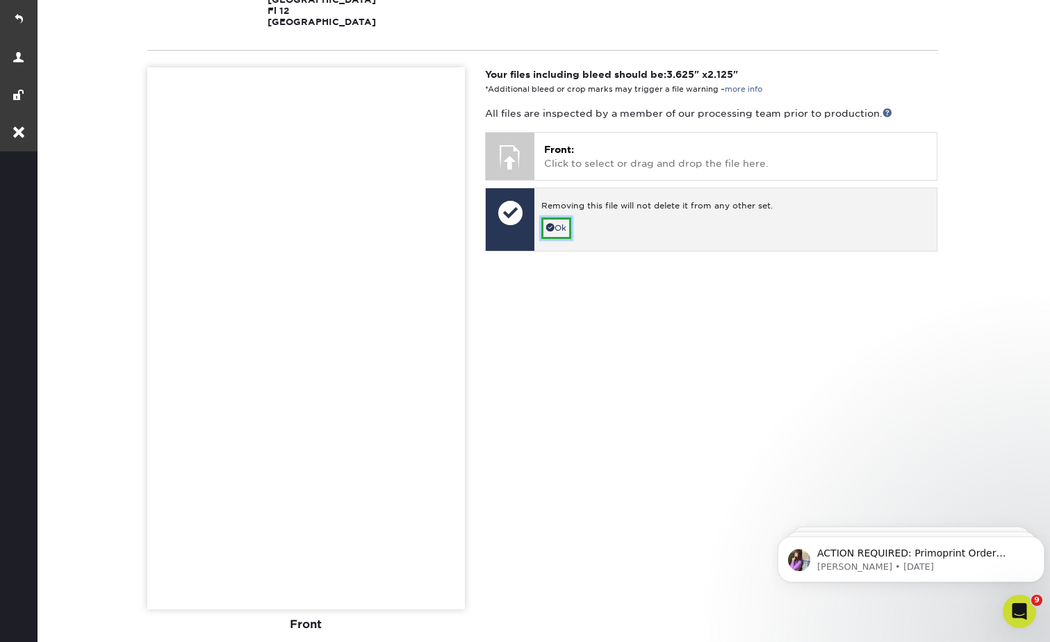
click at [562, 227] on link "Ok" at bounding box center [556, 228] width 30 height 22
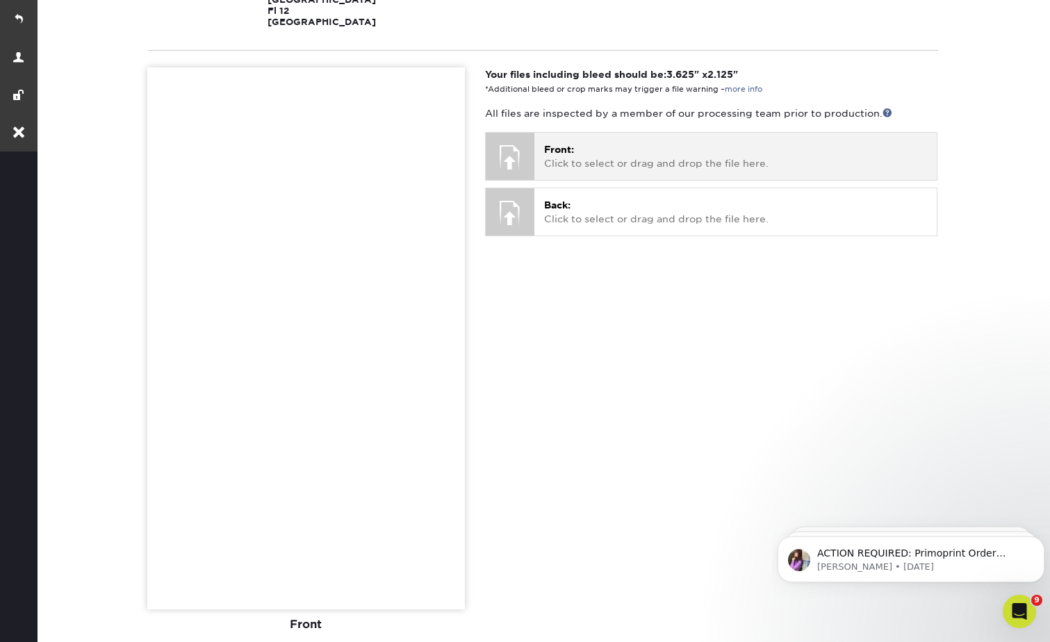
click at [659, 150] on p "Front: Click to select or drag and drop the file here." at bounding box center [735, 156] width 383 height 28
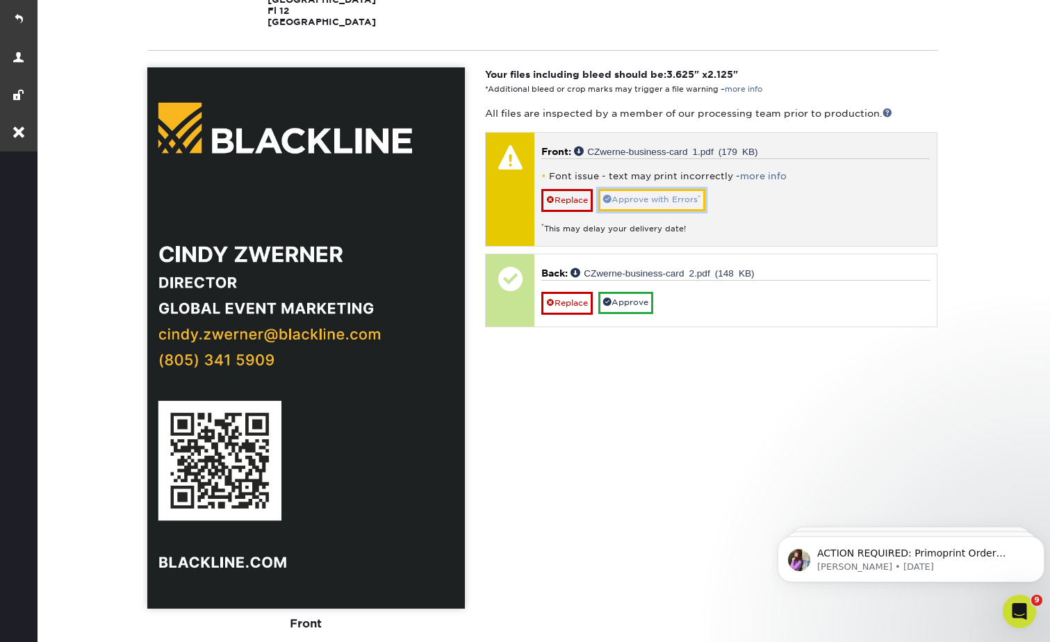
click at [670, 201] on link "Approve with Errors *" at bounding box center [651, 200] width 107 height 22
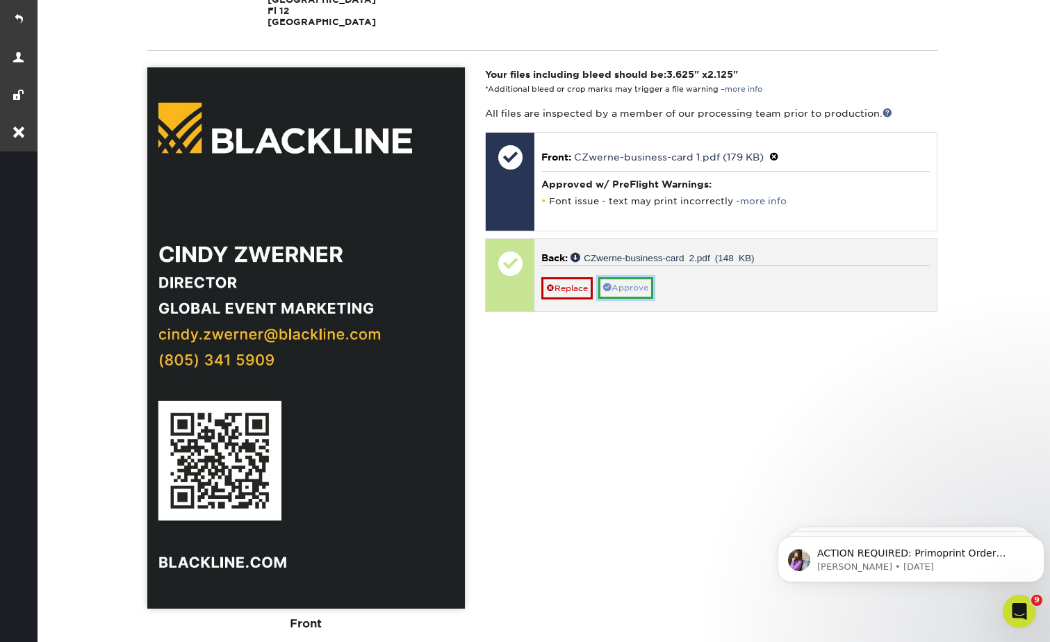
click at [635, 281] on link "Approve" at bounding box center [625, 288] width 55 height 22
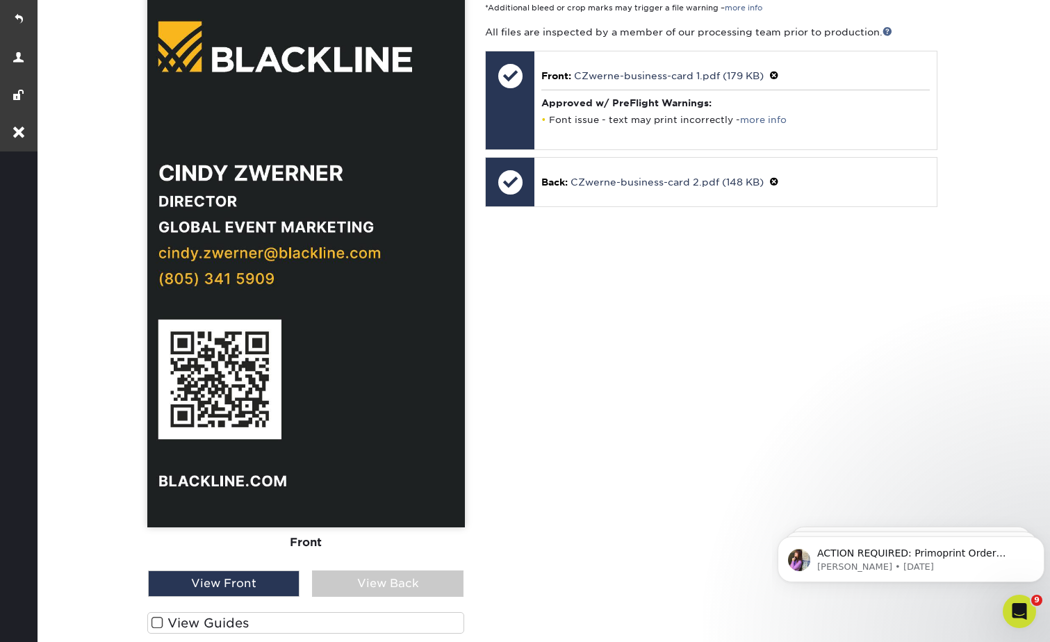
scroll to position [556, 0]
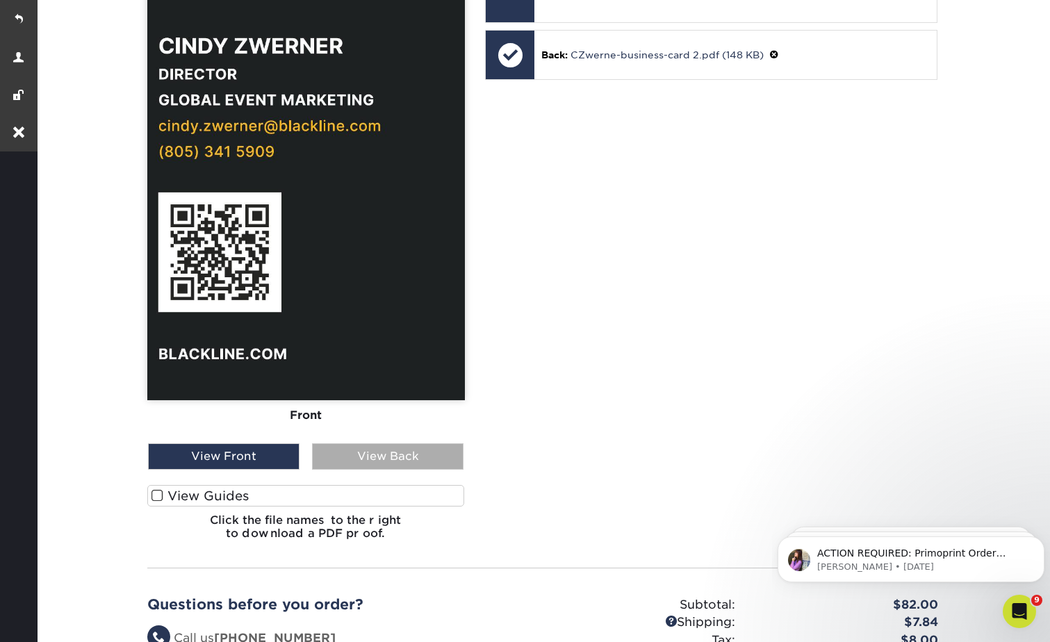
click at [387, 459] on div "View Back" at bounding box center [387, 456] width 151 height 26
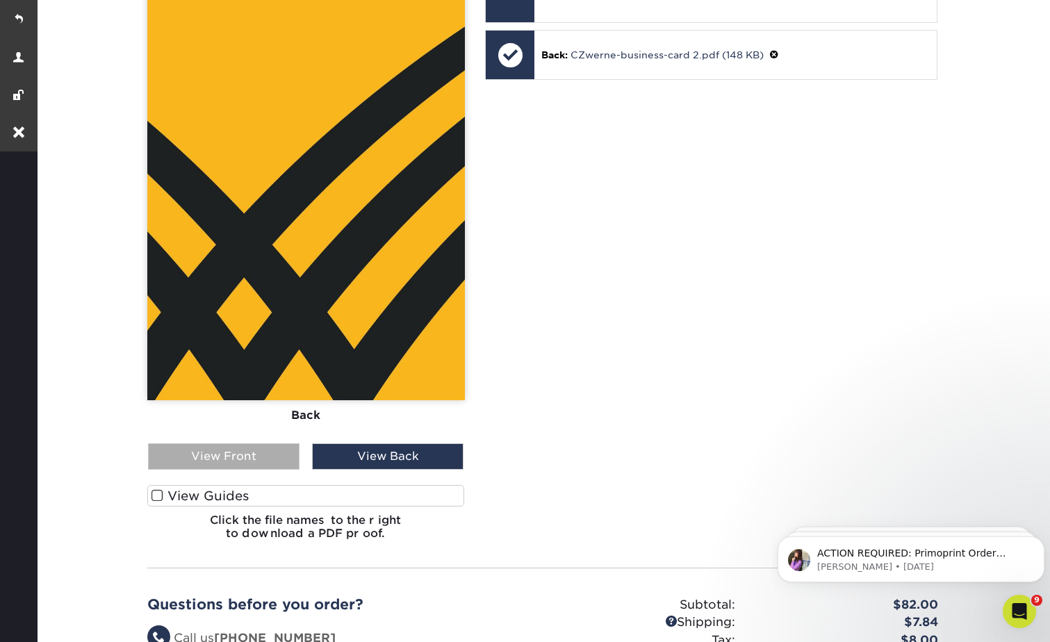
click at [245, 452] on div "View Front" at bounding box center [223, 456] width 151 height 26
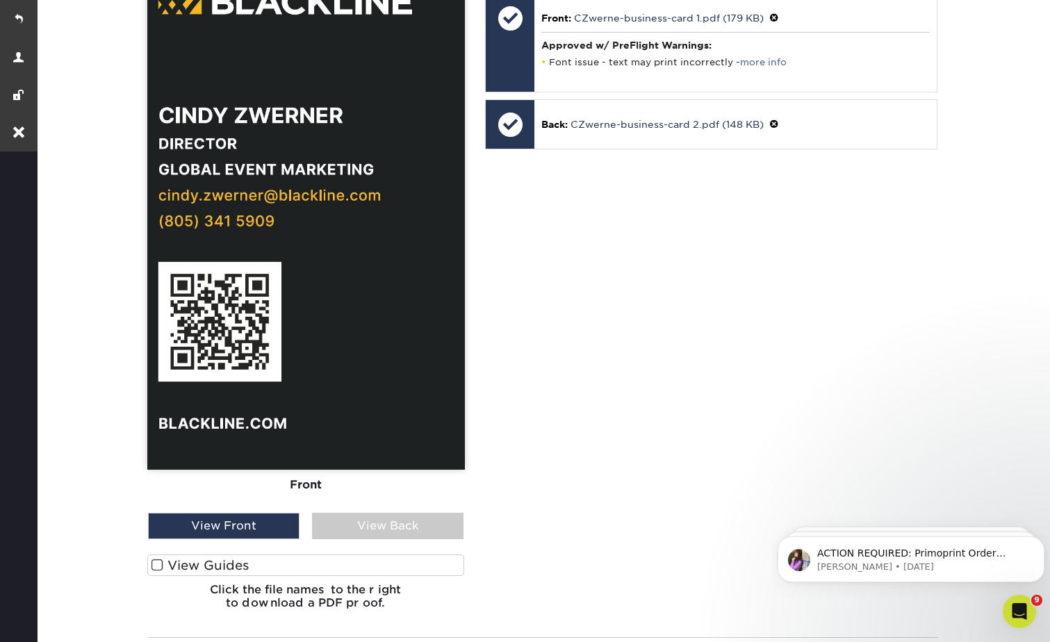
click at [233, 565] on label "View Guides" at bounding box center [306, 565] width 318 height 22
click at [0, 0] on input "View Guides" at bounding box center [0, 0] width 0 height 0
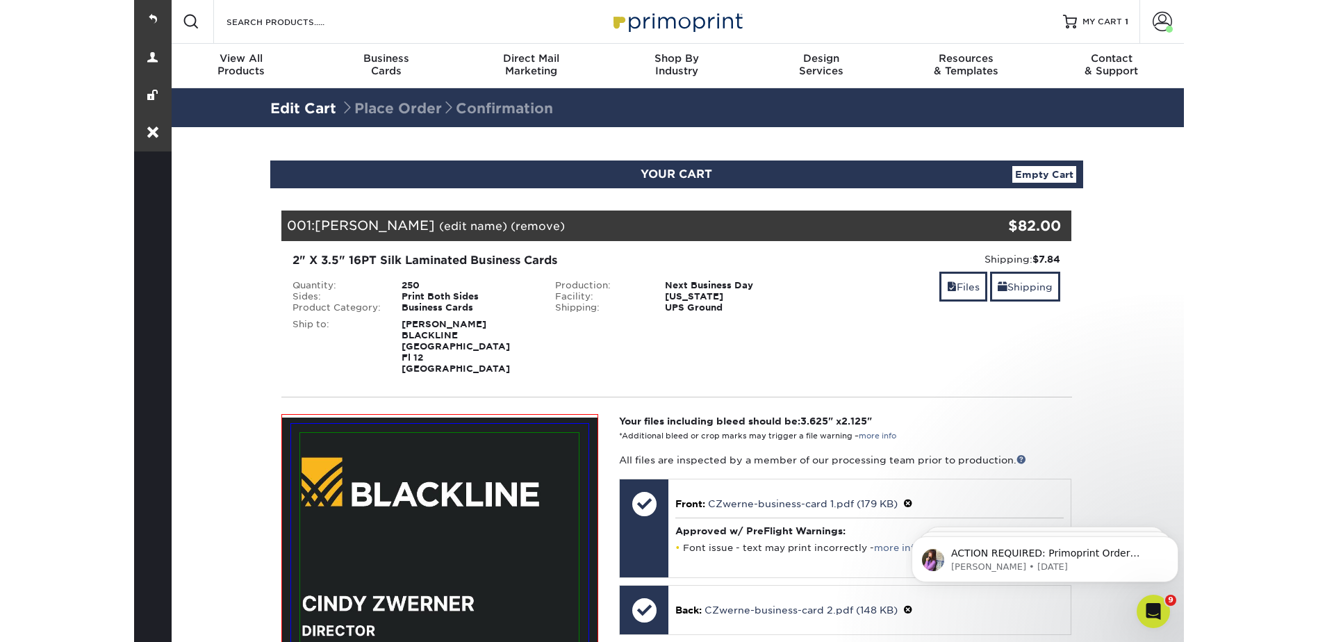
scroll to position [0, 0]
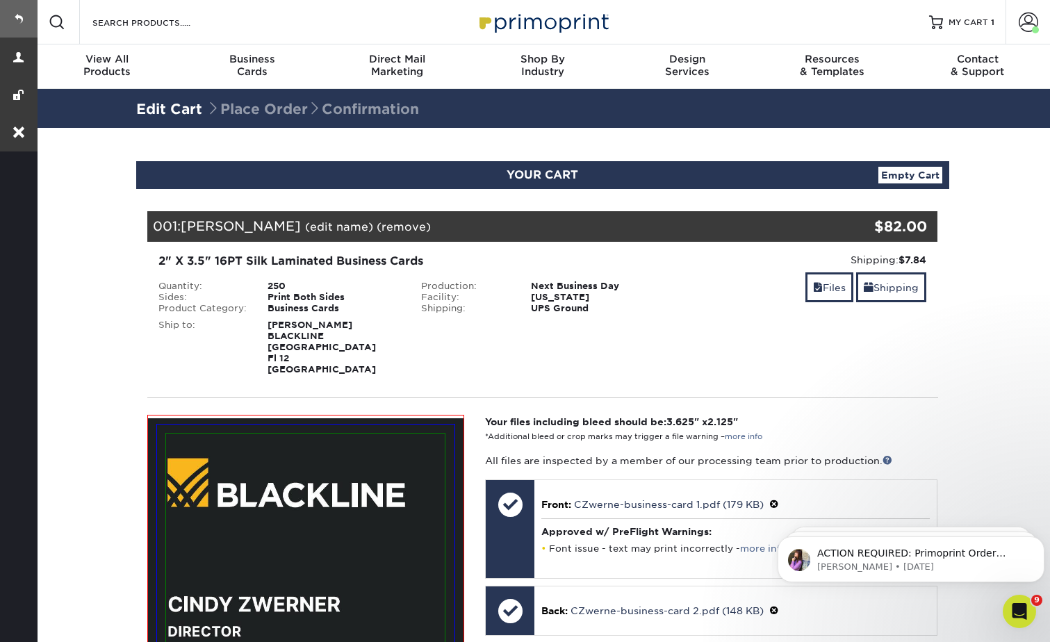
click at [31, 17] on link at bounding box center [19, 19] width 38 height 38
